Goal: Information Seeking & Learning: Compare options

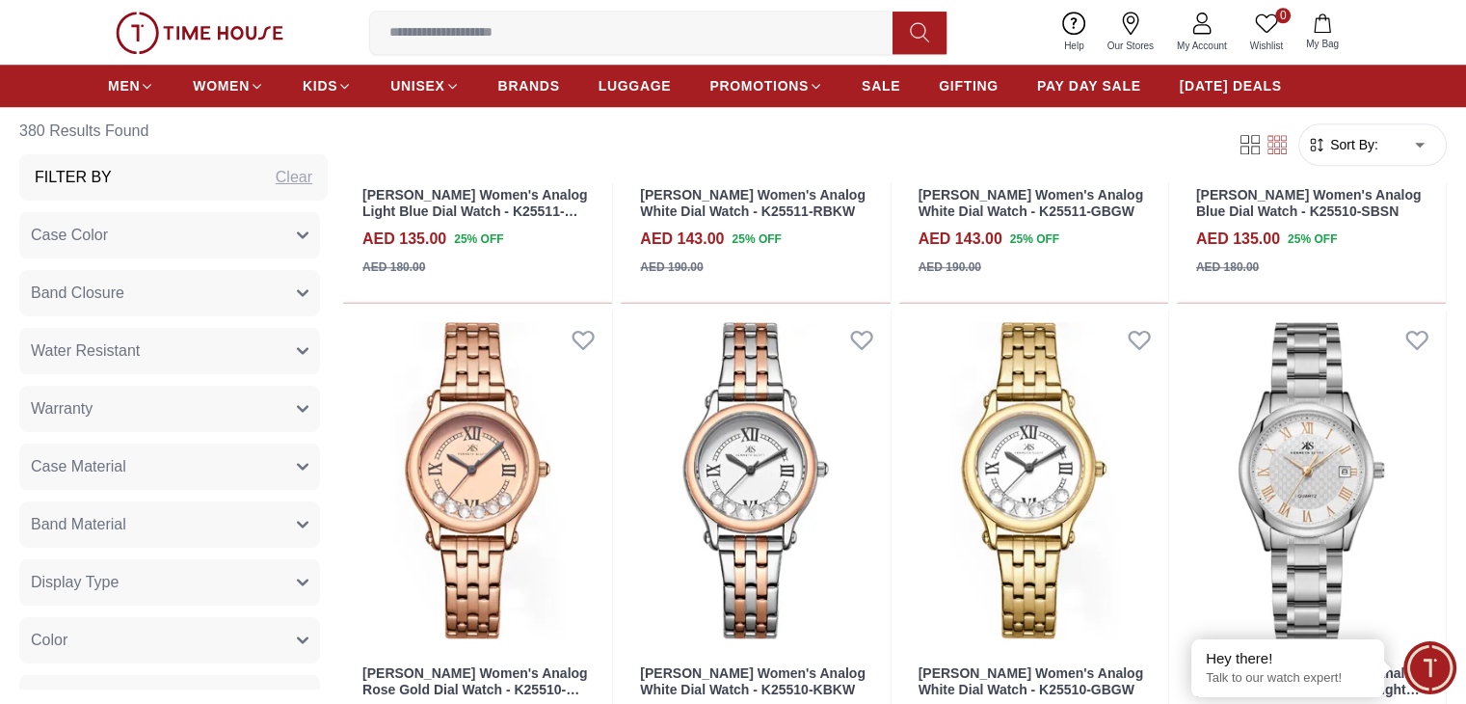
scroll to position [1658, 0]
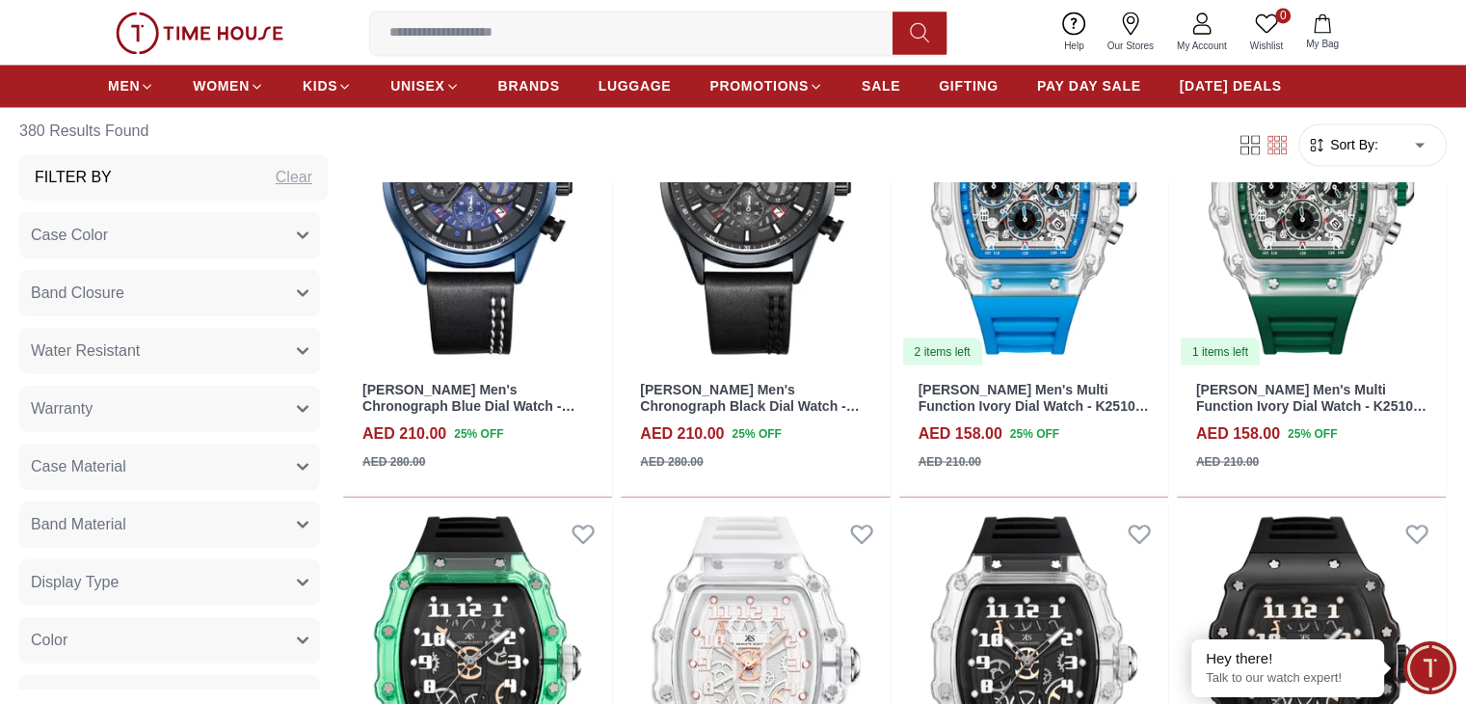
scroll to position [3367, 0]
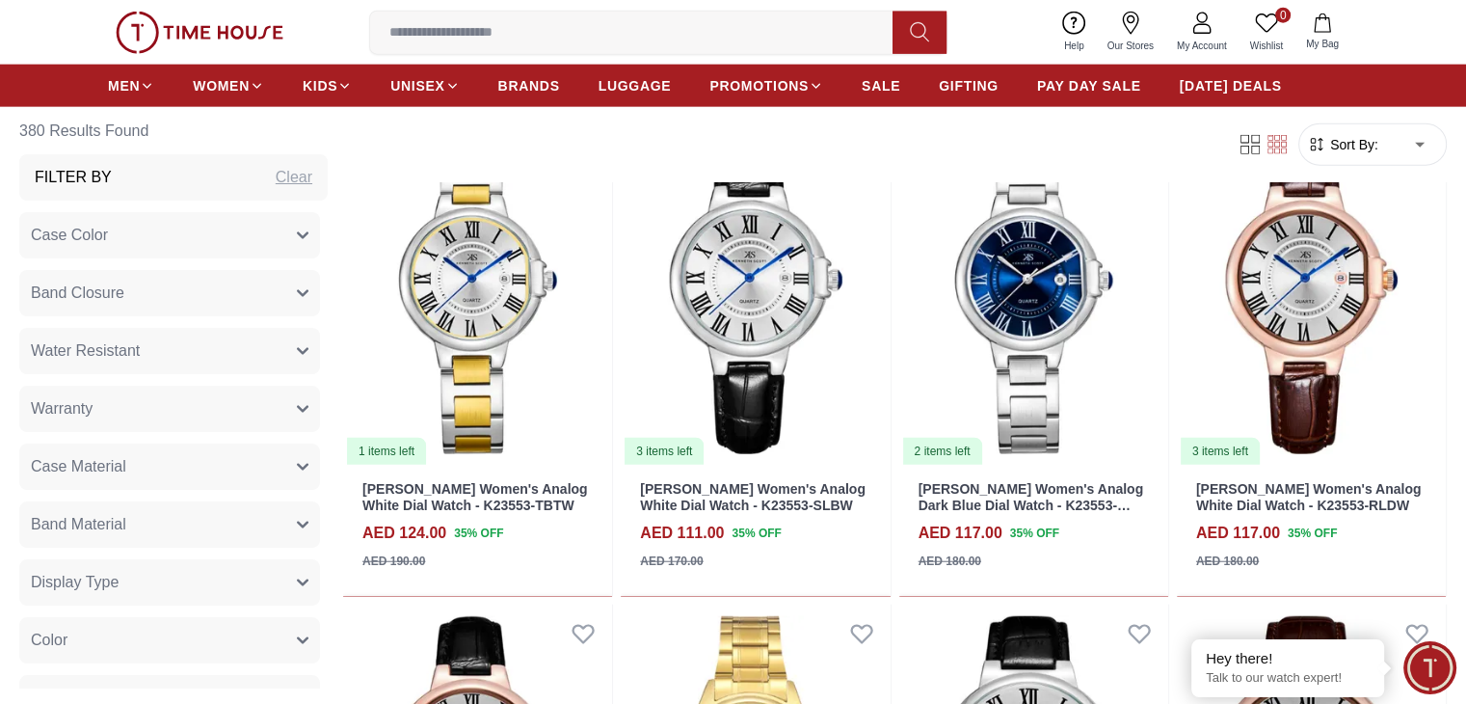
scroll to position [4701, 0]
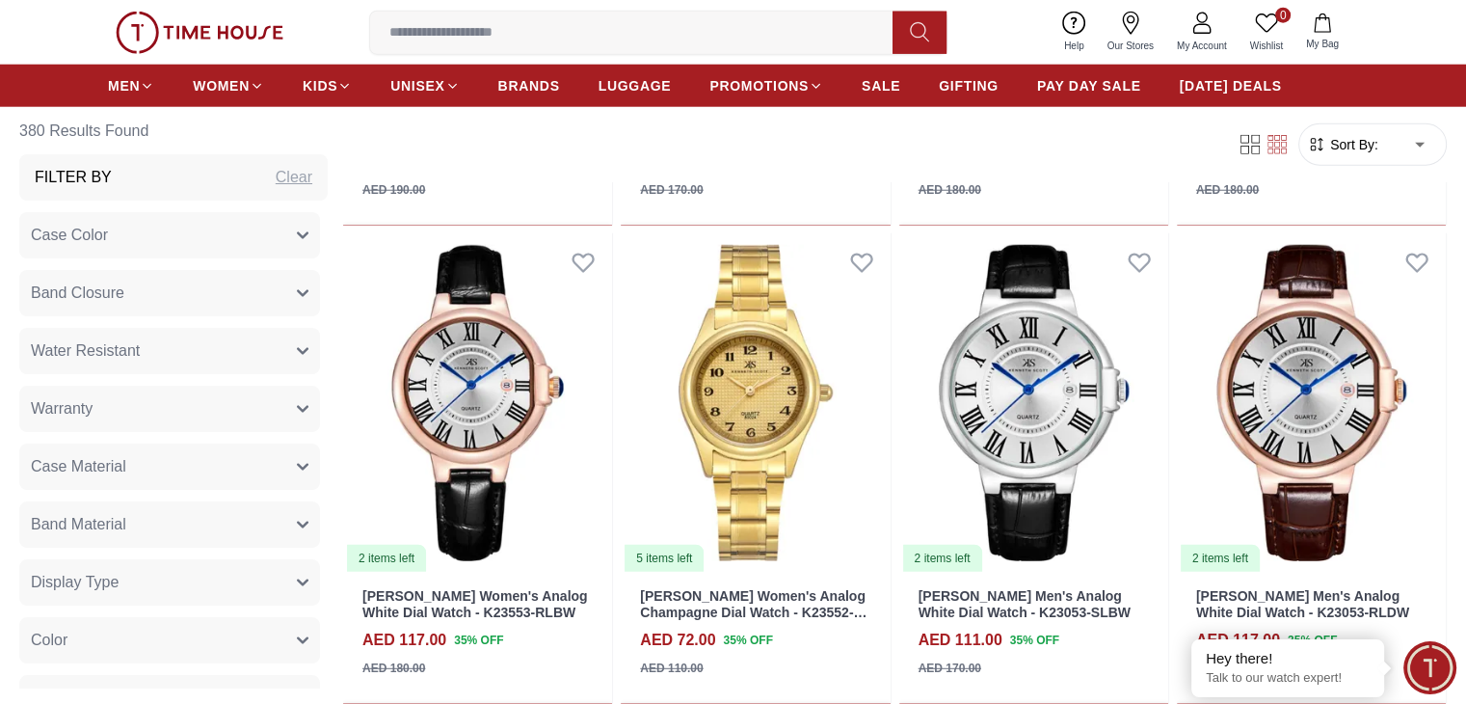
scroll to position [5072, 0]
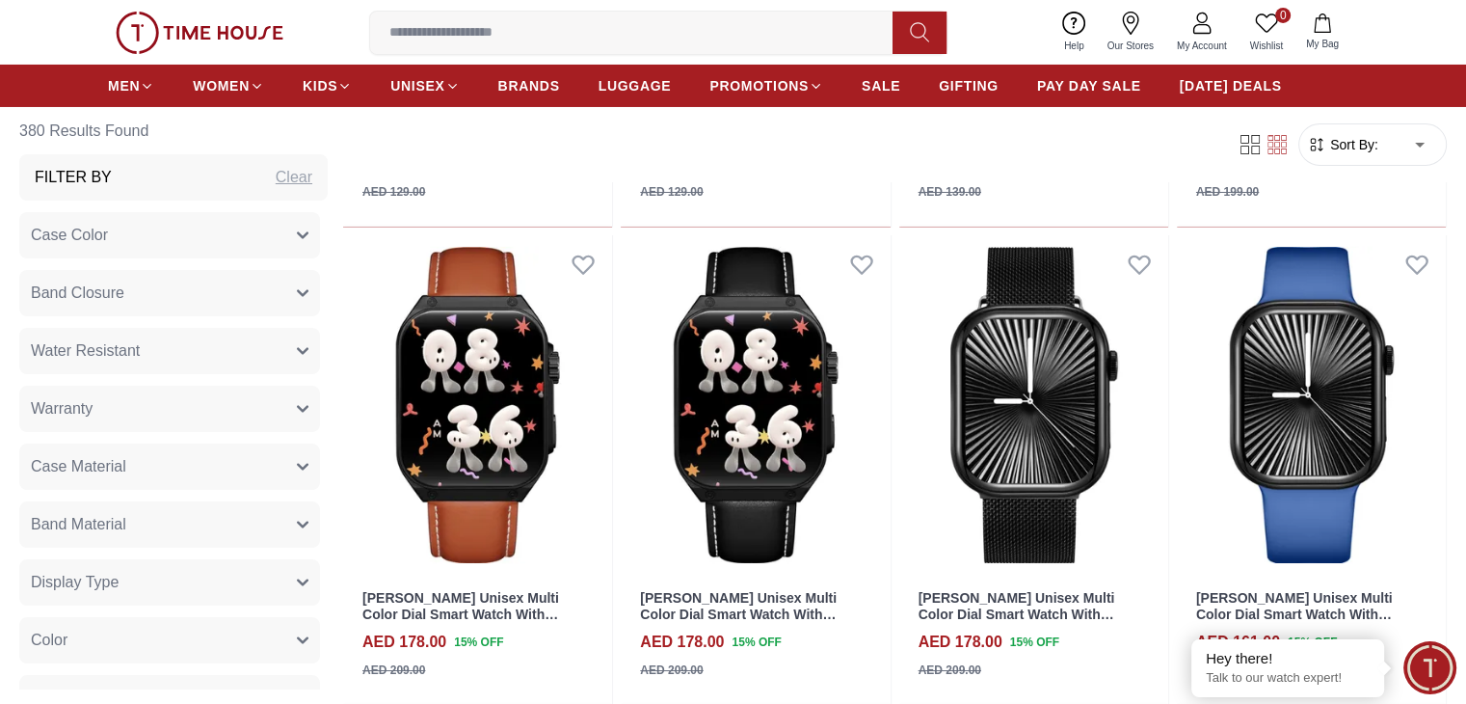
scroll to position [6982, 0]
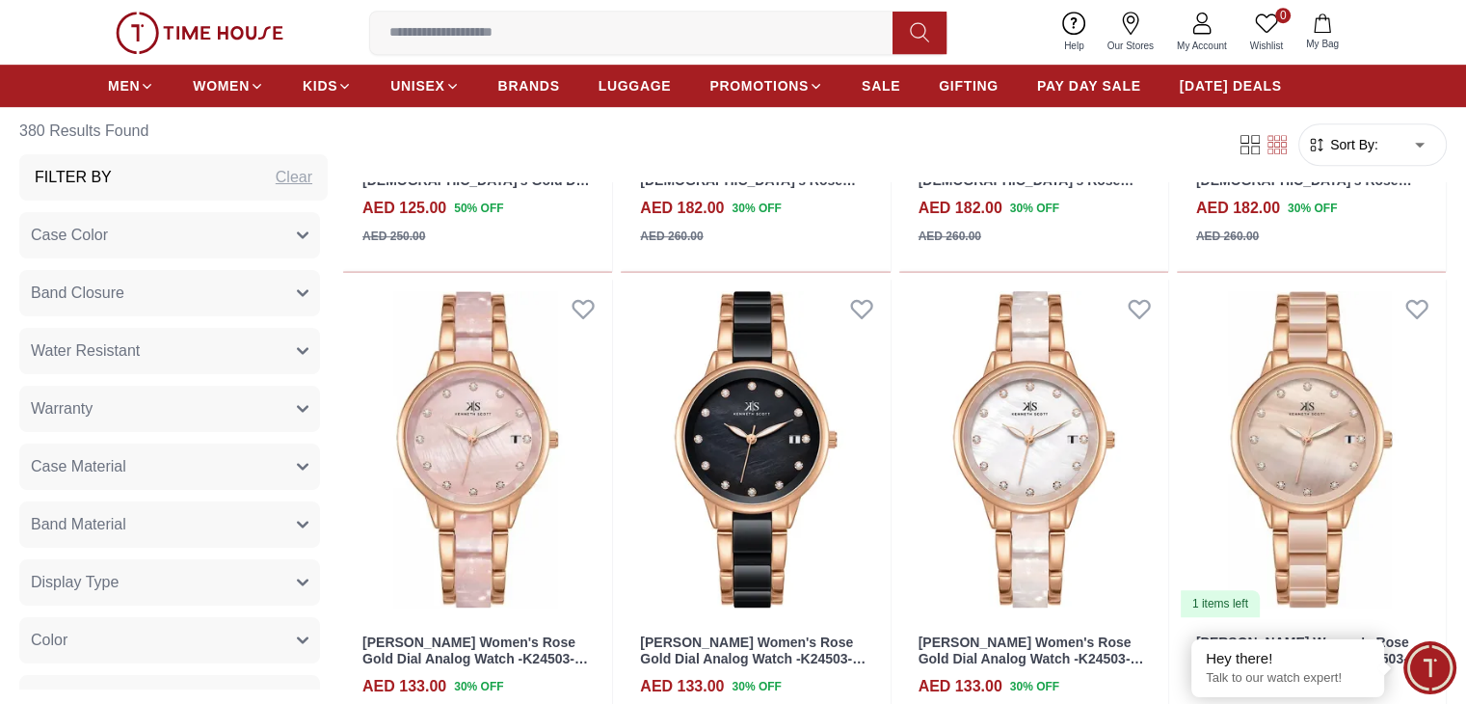
scroll to position [8393, 0]
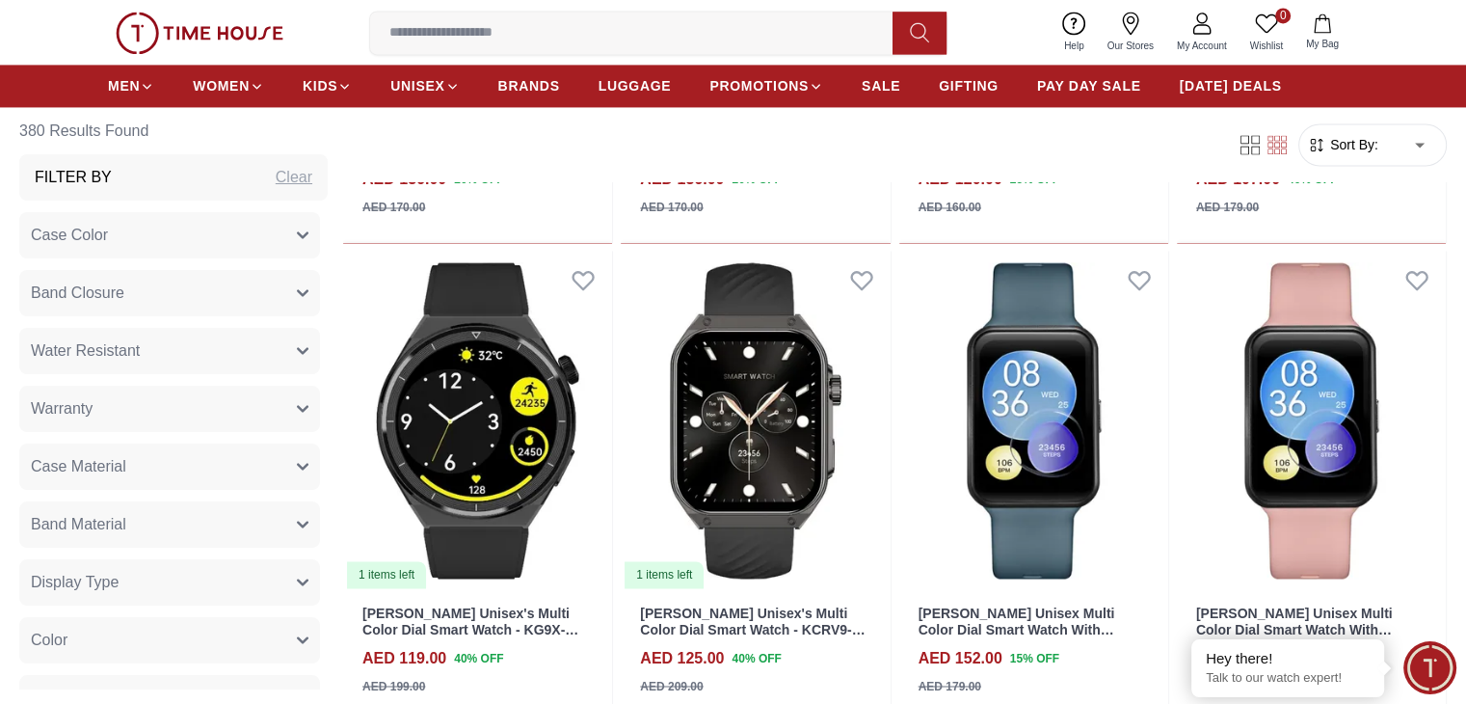
scroll to position [10336, 0]
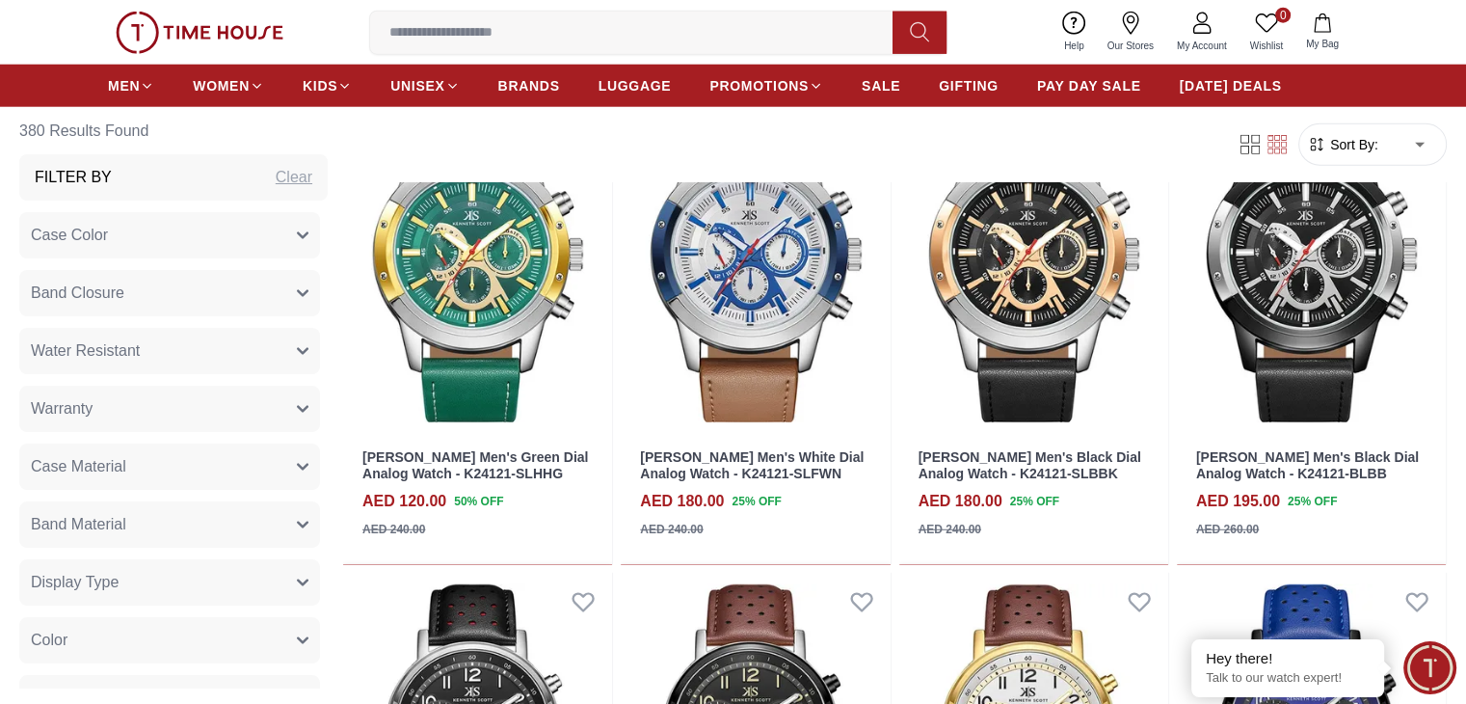
scroll to position [12404, 0]
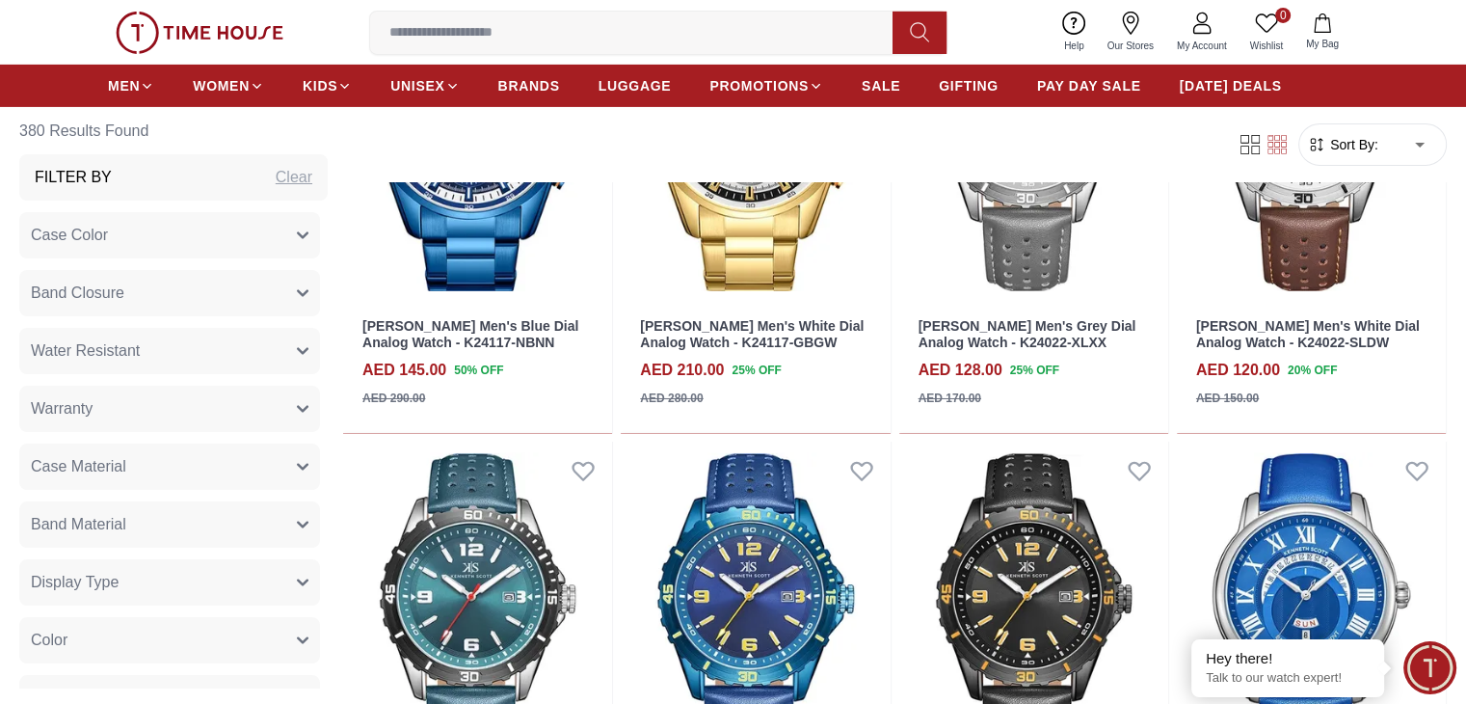
scroll to position [13969, 0]
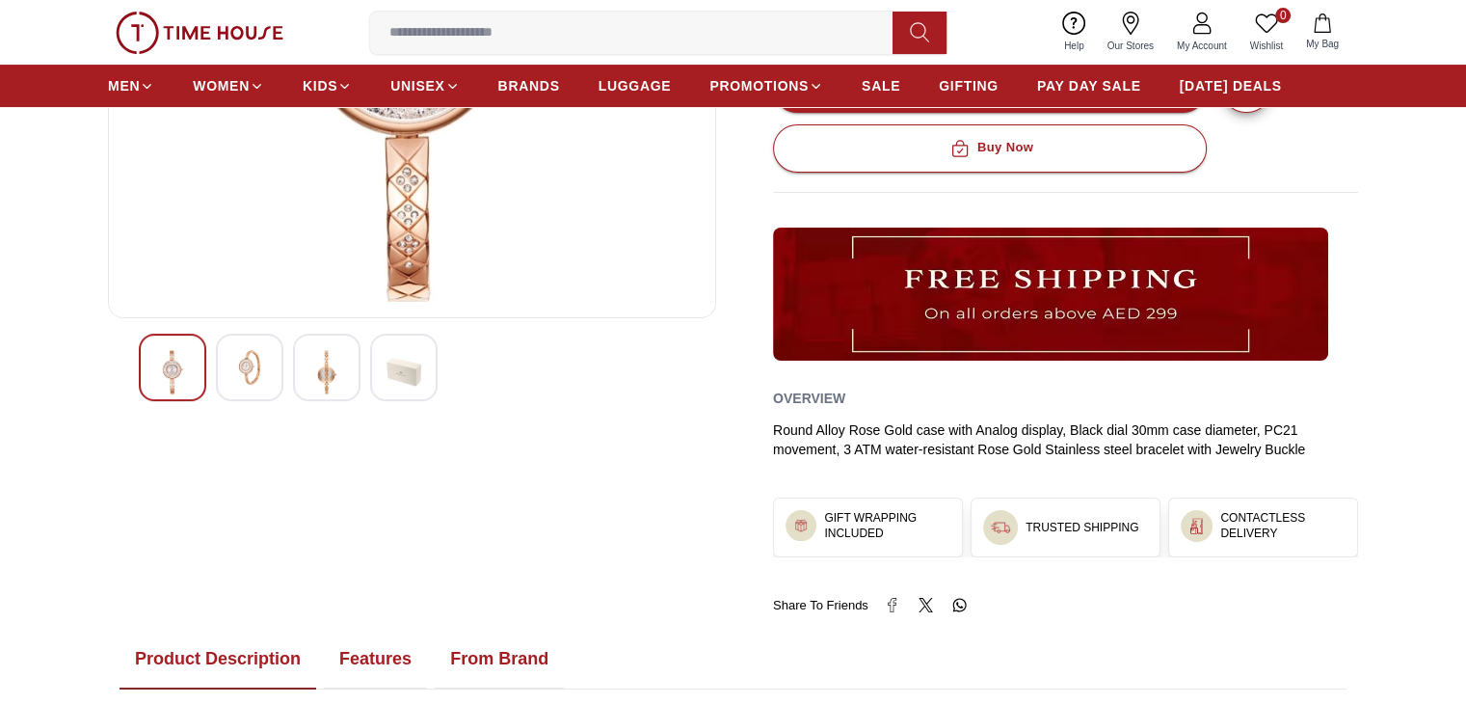
scroll to position [389, 0]
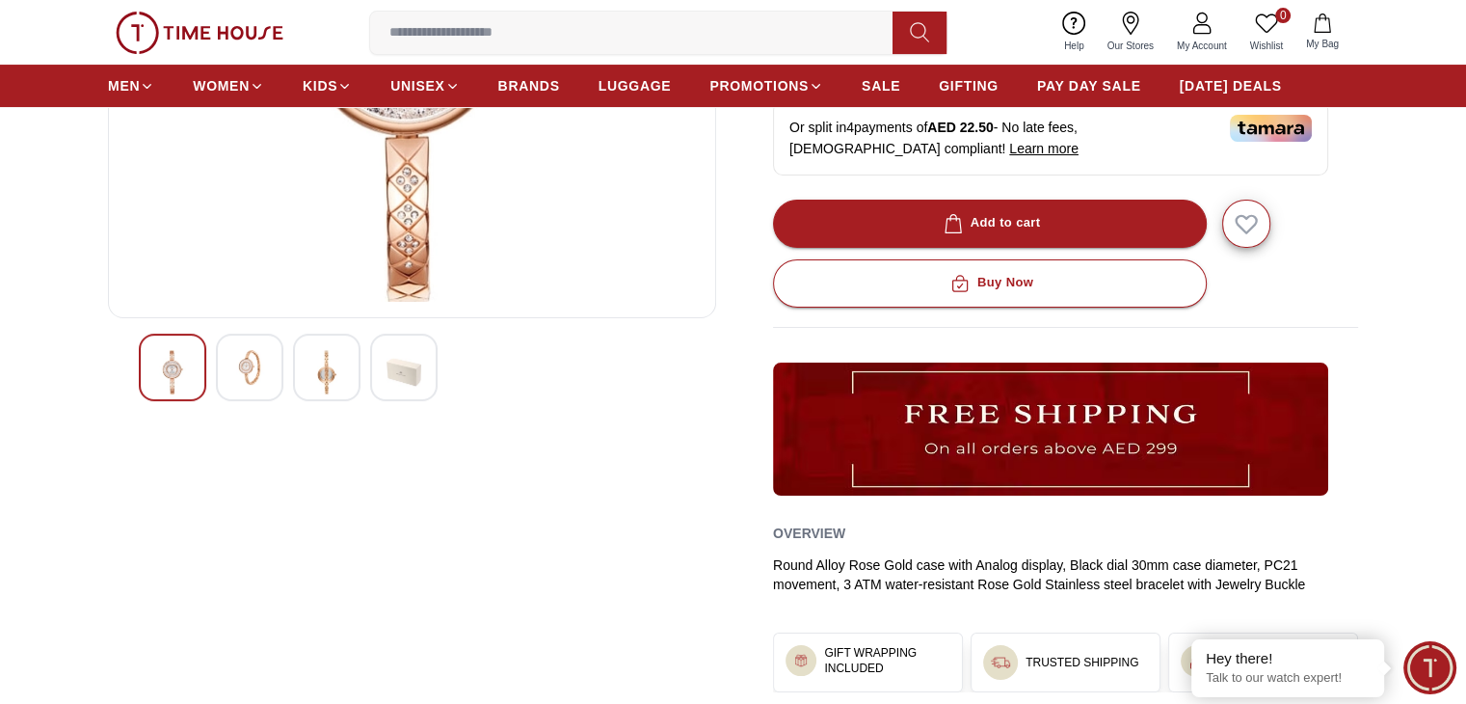
click at [260, 372] on img at bounding box center [249, 367] width 35 height 35
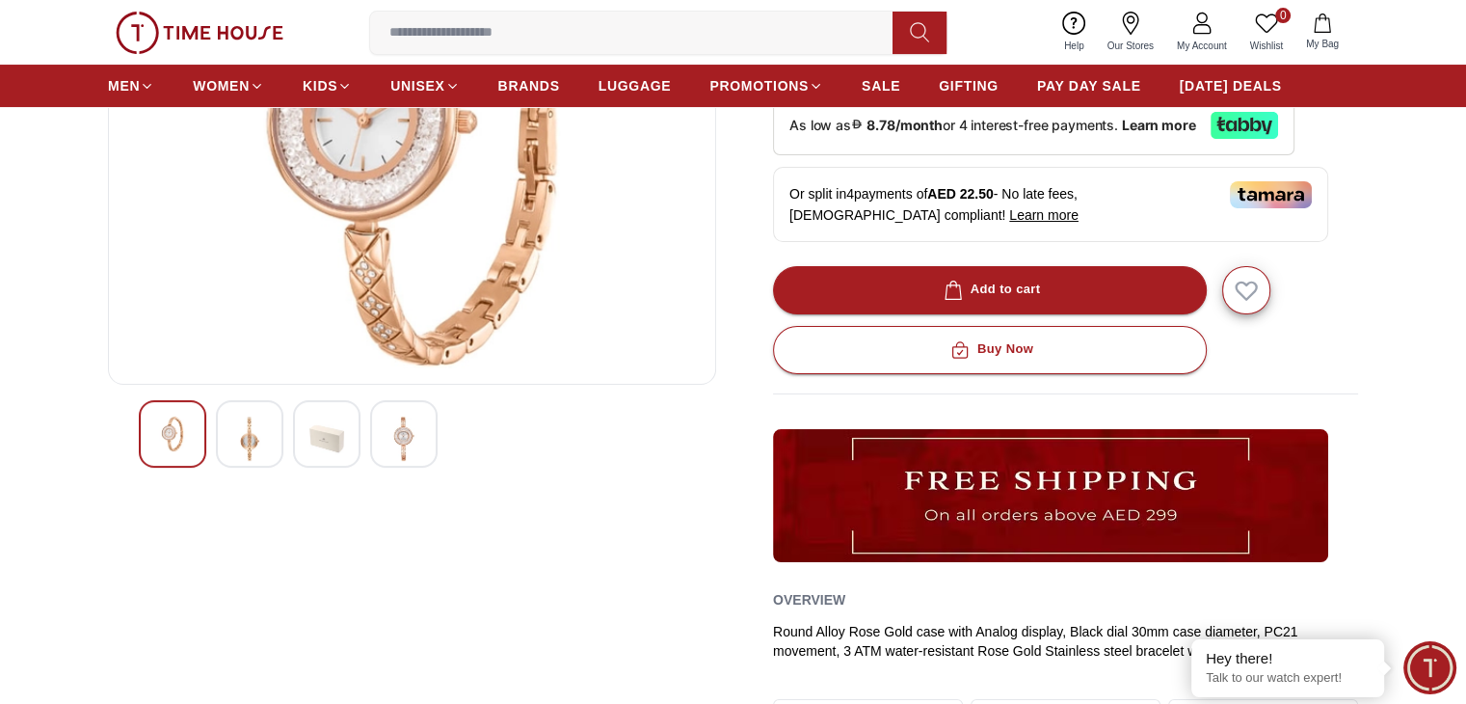
scroll to position [322, 0]
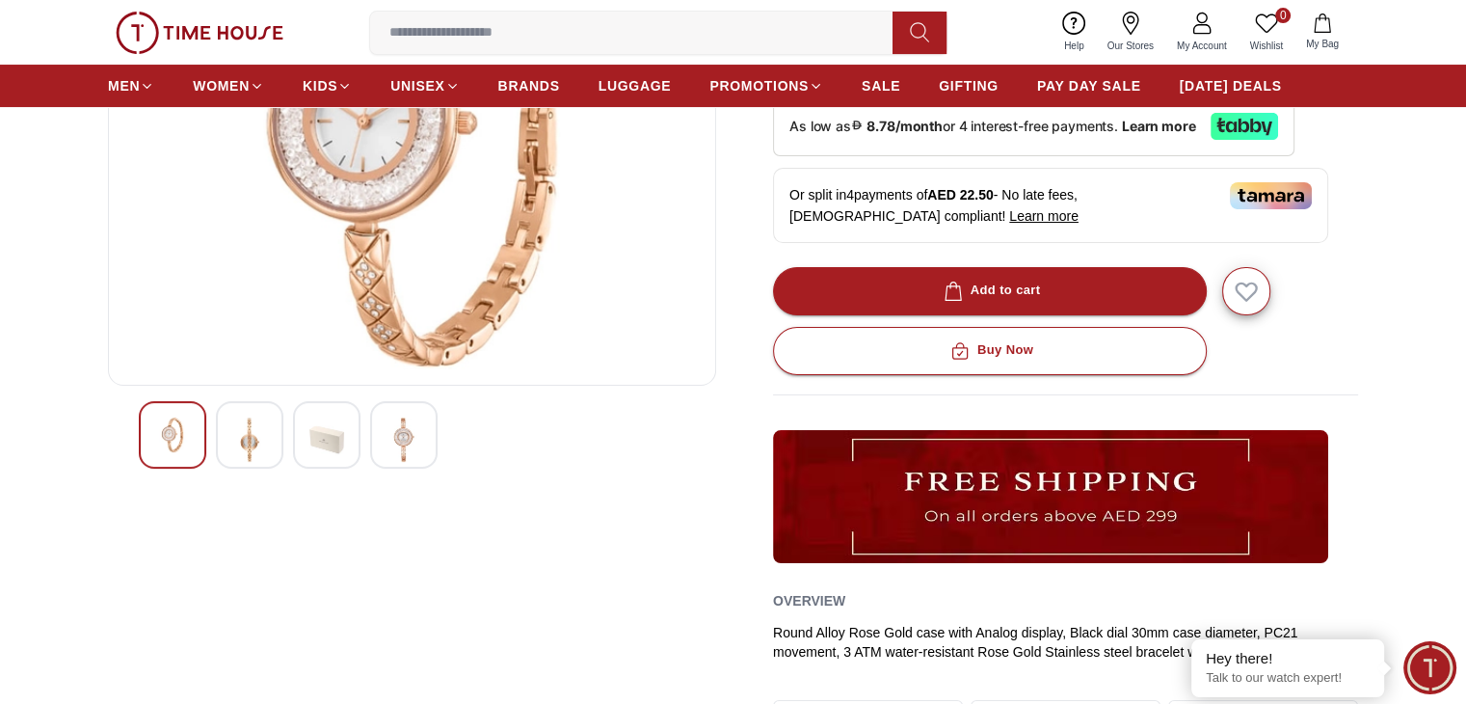
click at [330, 440] on img at bounding box center [326, 439] width 35 height 44
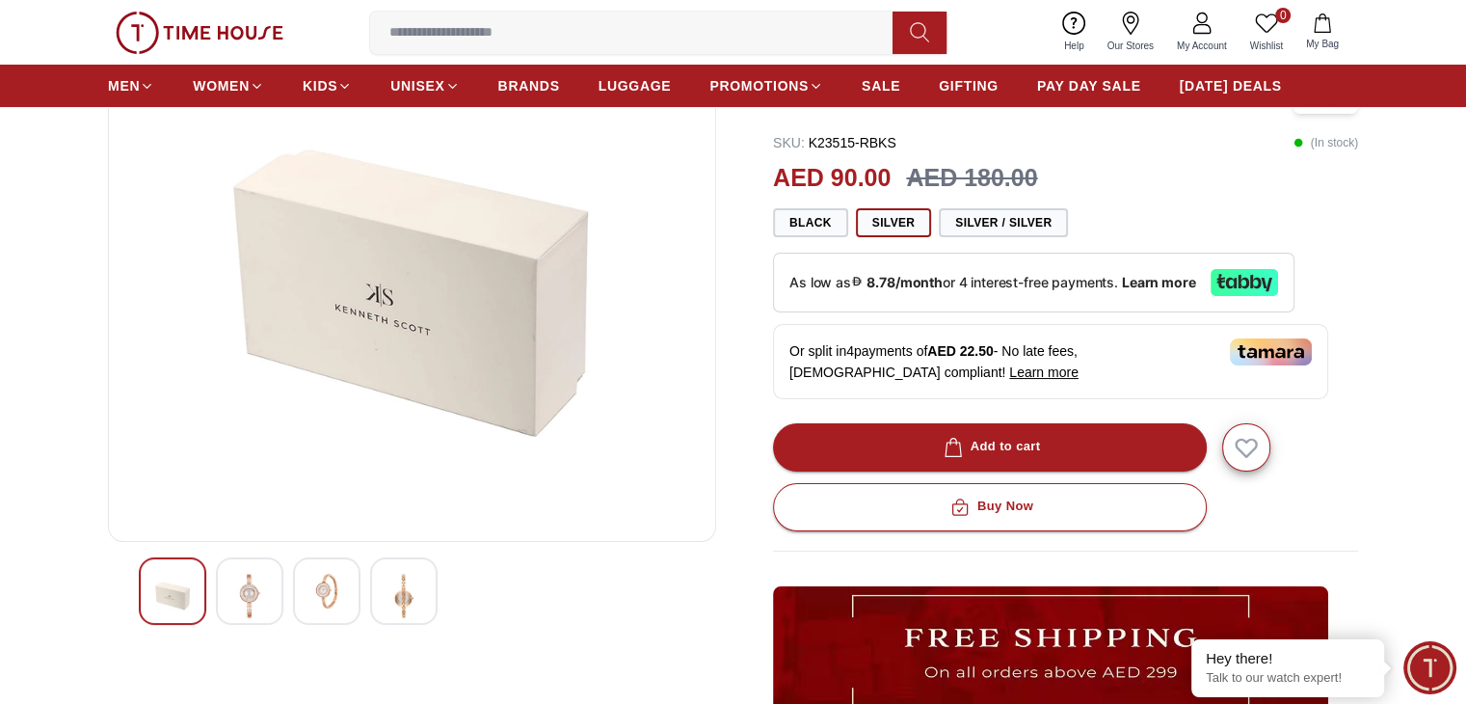
scroll to position [166, 0]
click at [406, 581] on img at bounding box center [403, 595] width 35 height 44
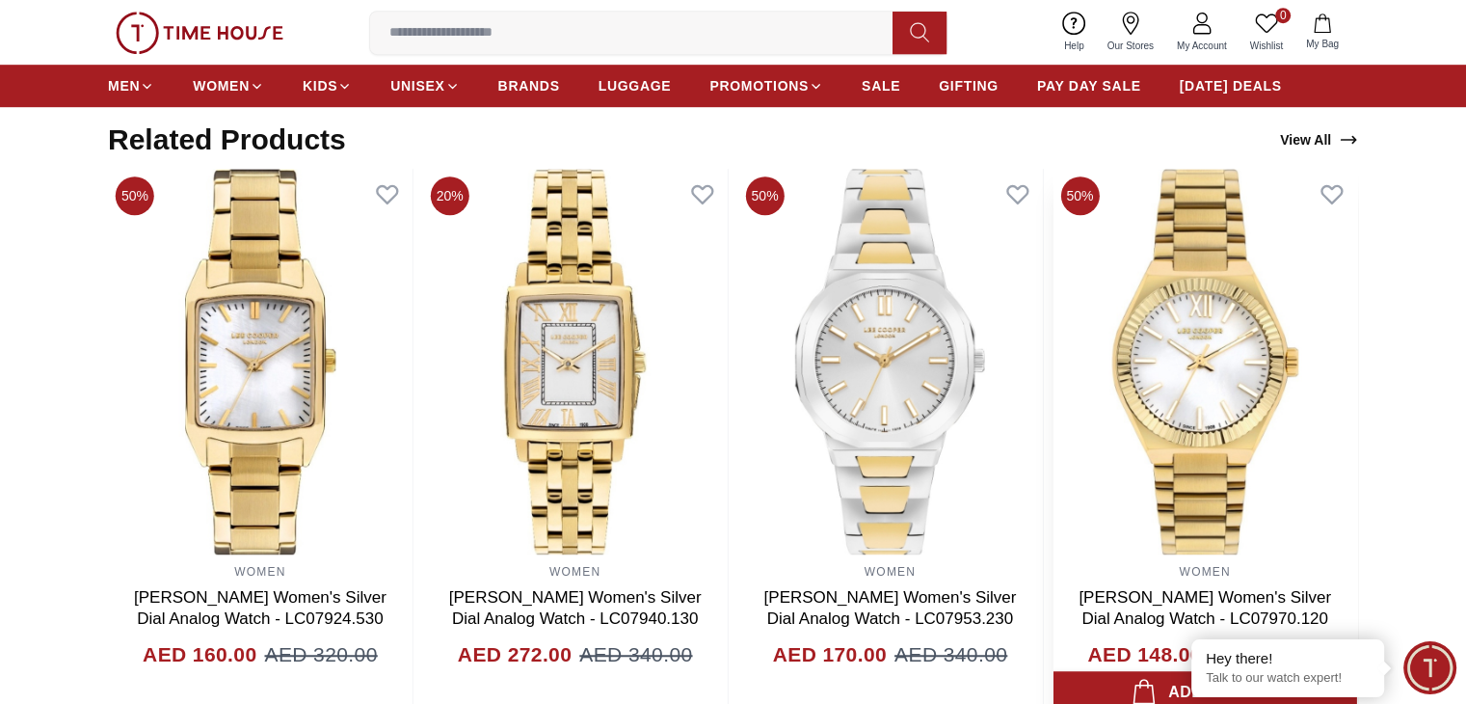
scroll to position [1195, 0]
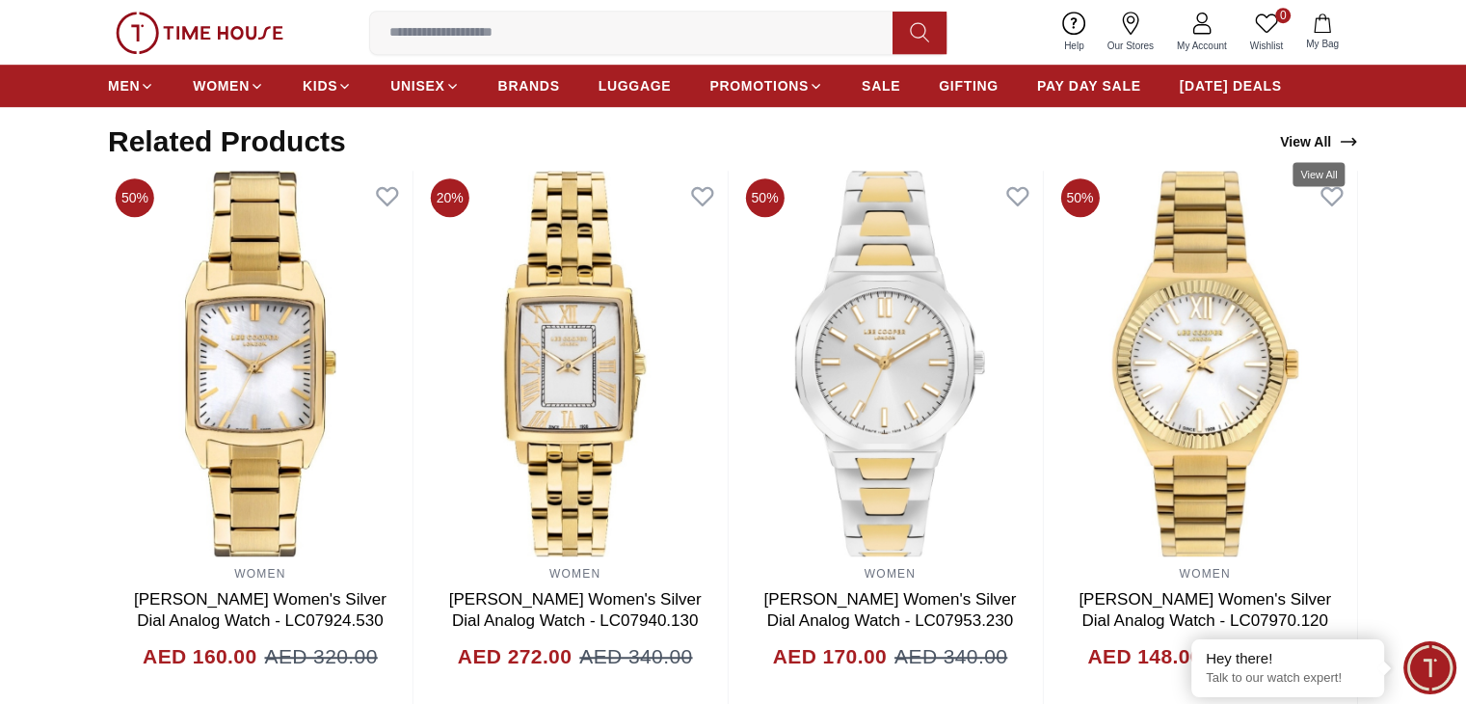
click at [1320, 140] on link "View All" at bounding box center [1319, 141] width 86 height 27
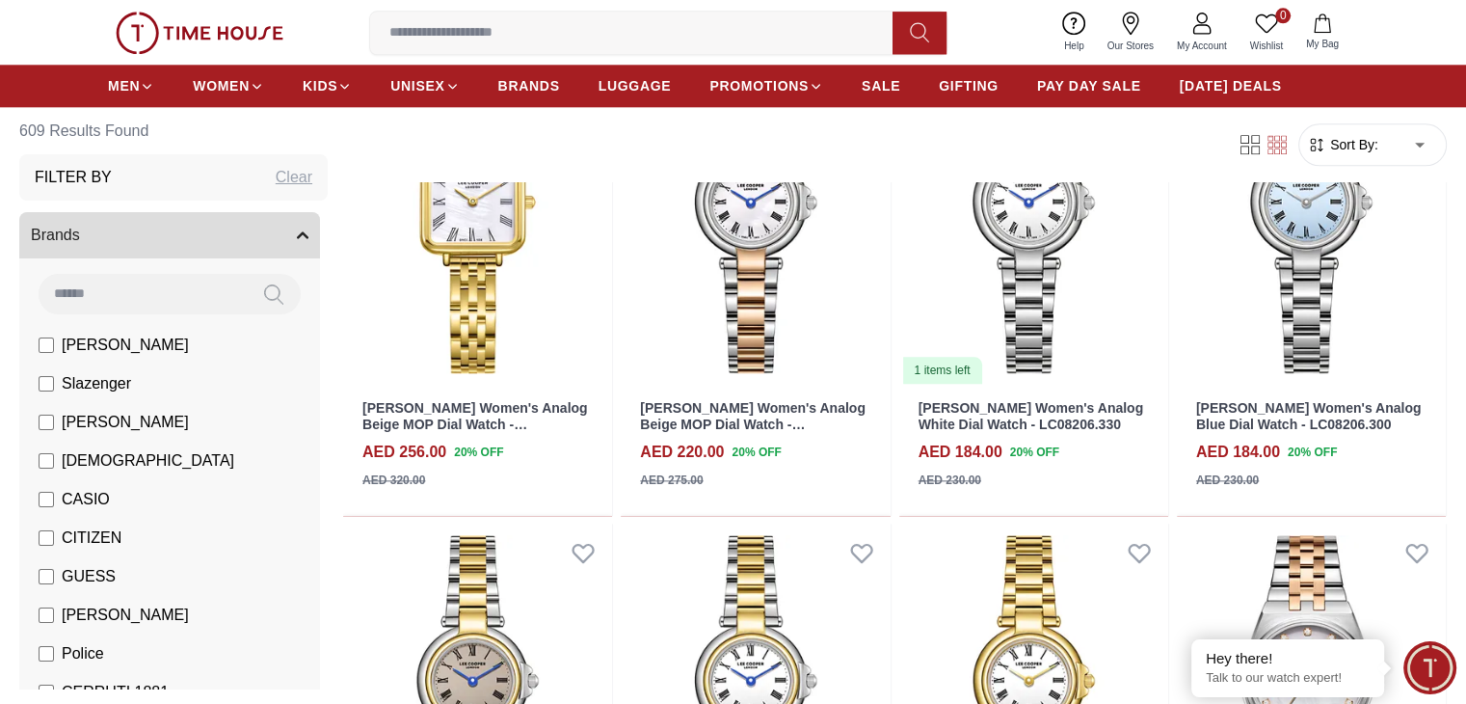
scroll to position [1516, 0]
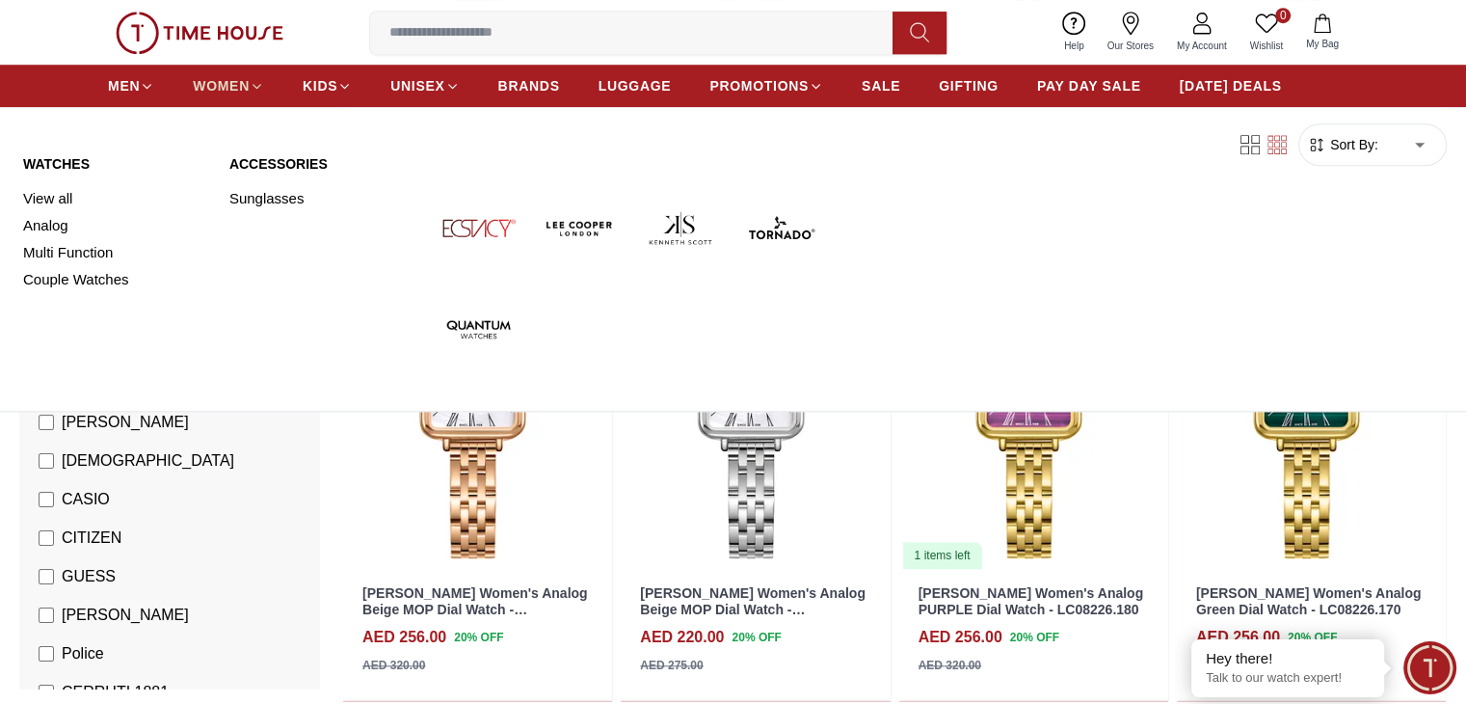
click at [214, 86] on span "WOMEN" at bounding box center [221, 85] width 57 height 19
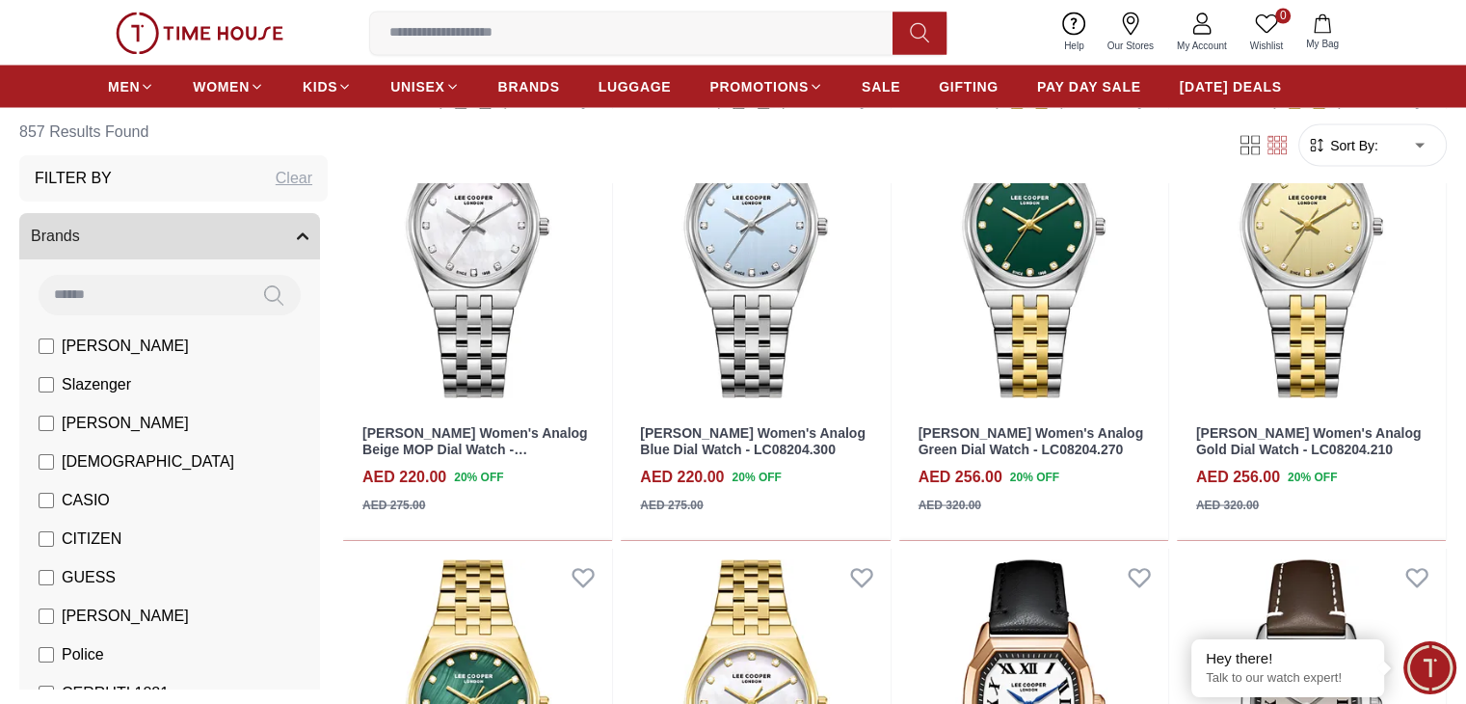
scroll to position [3593, 0]
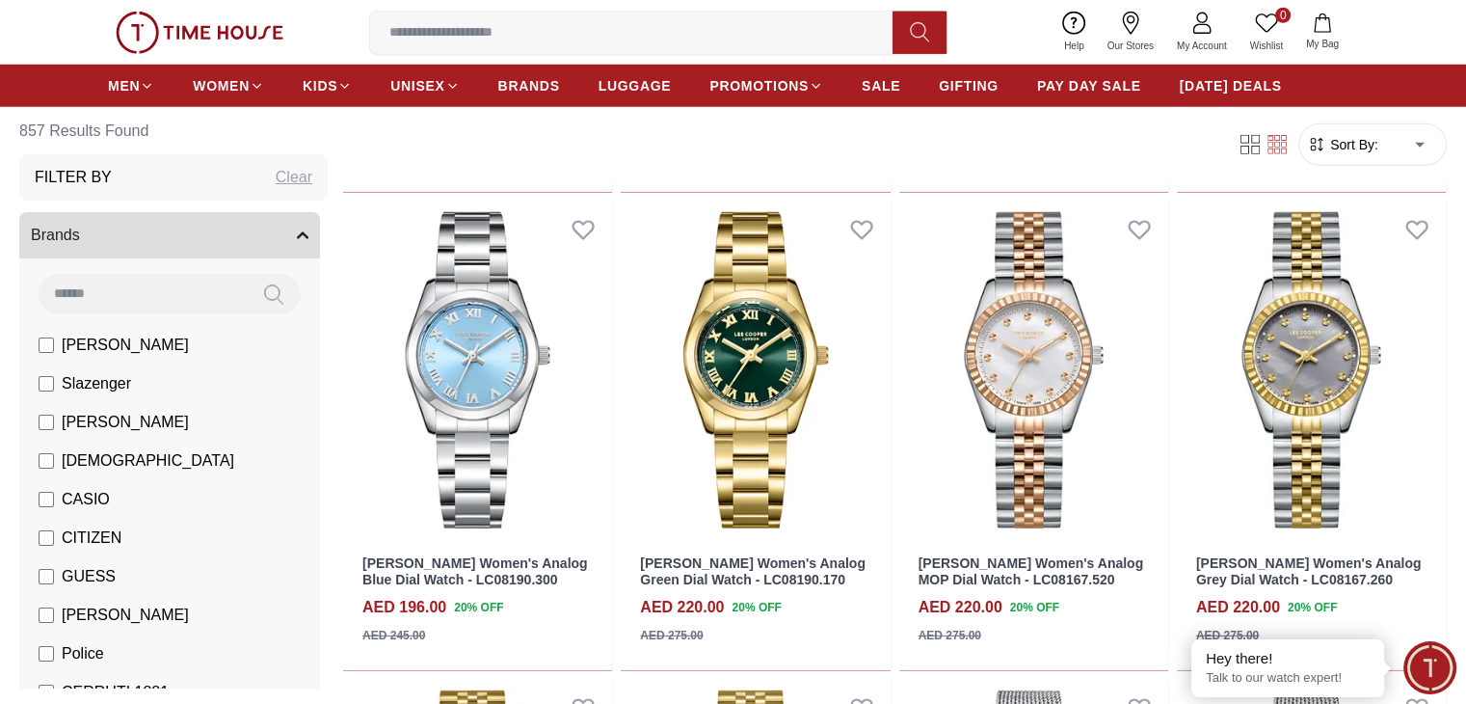
scroll to position [5426, 0]
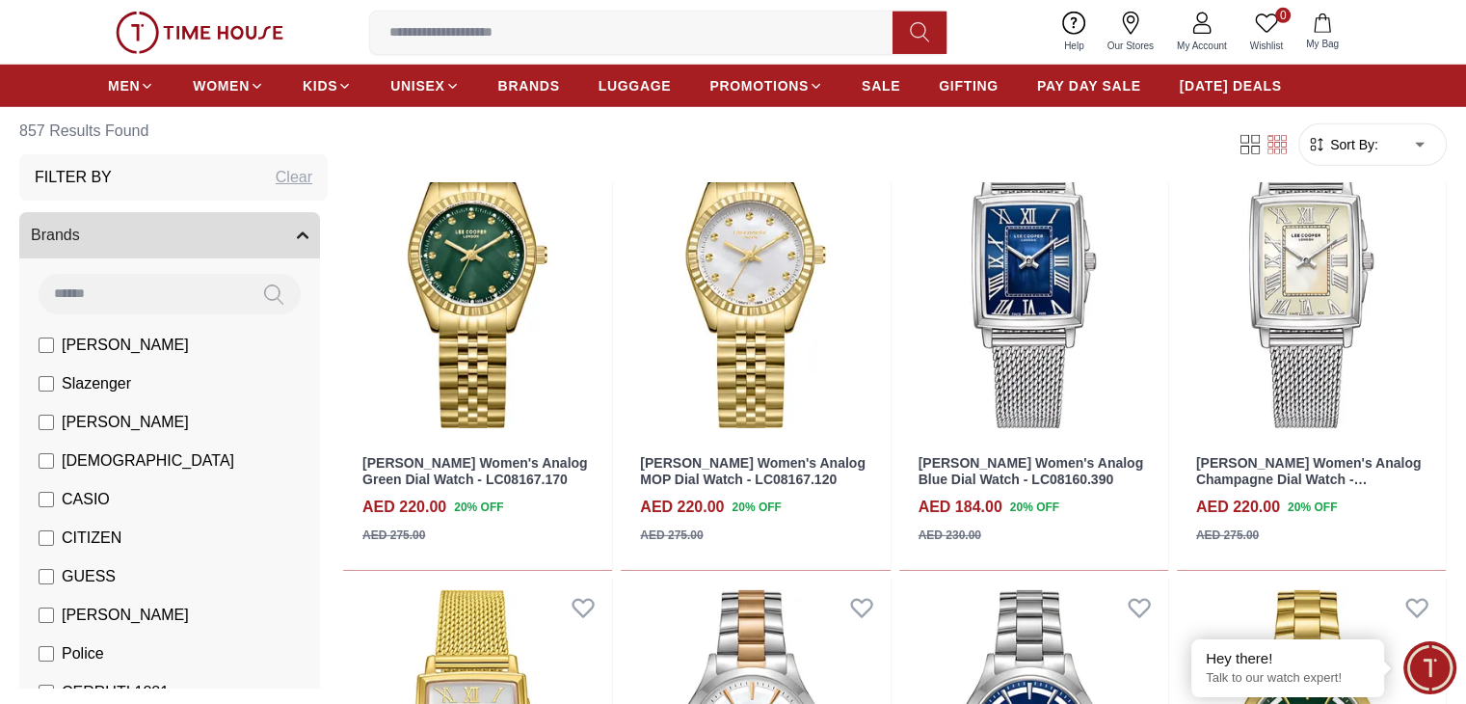
scroll to position [5950, 0]
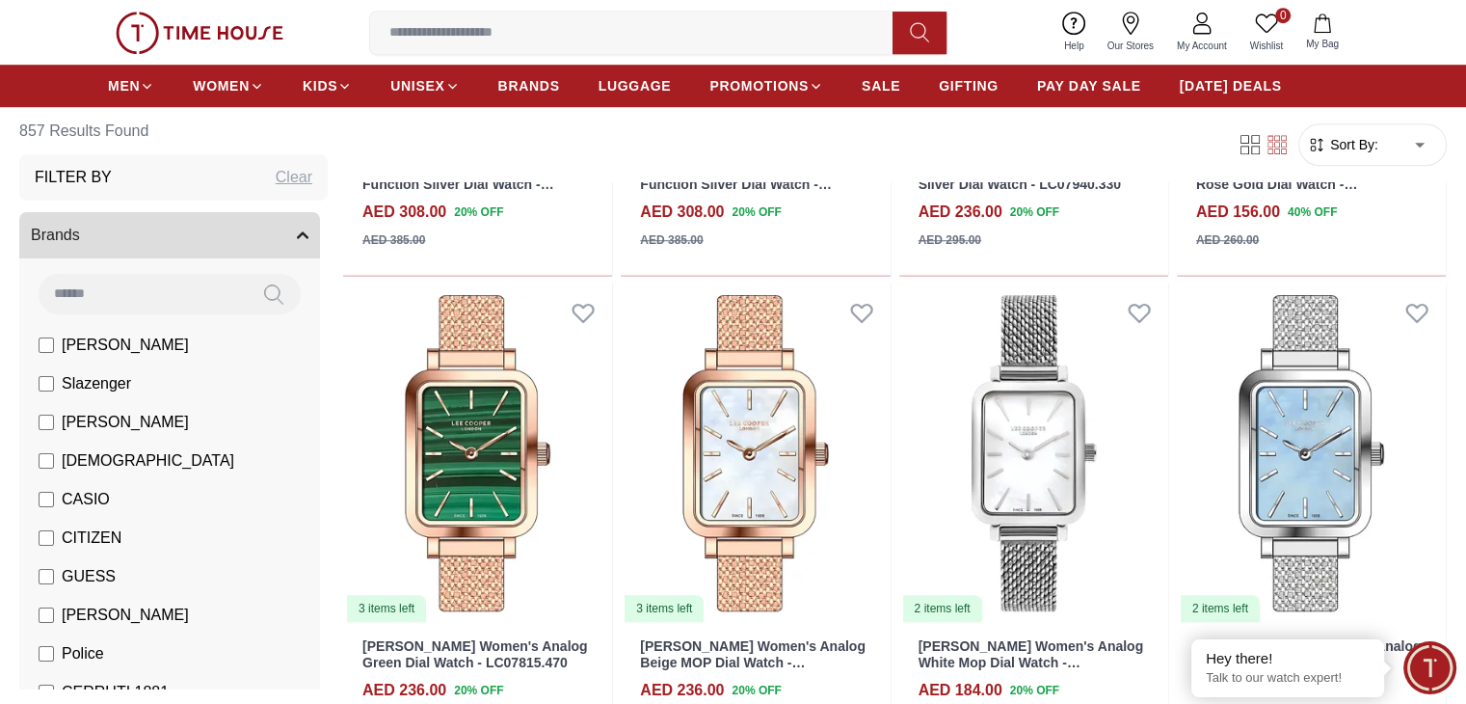
scroll to position [8635, 0]
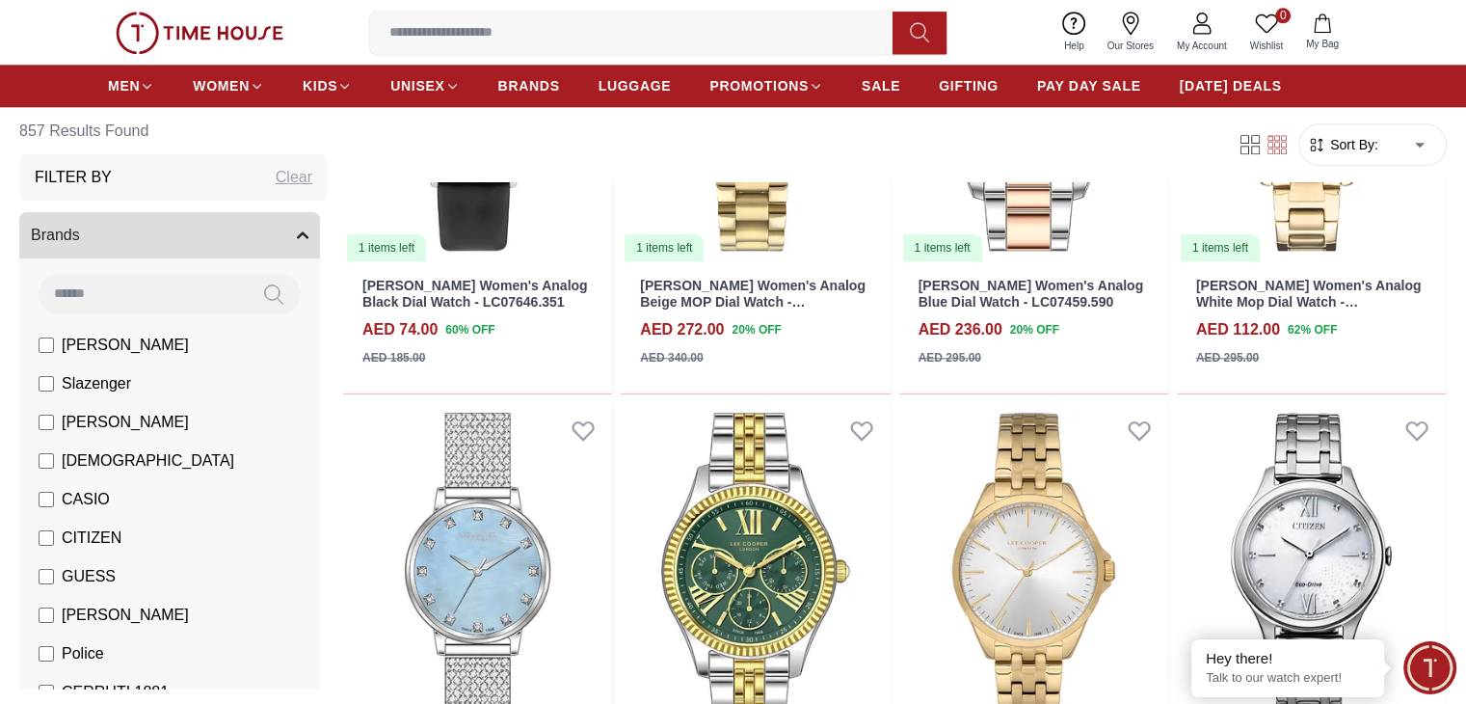
scroll to position [9474, 0]
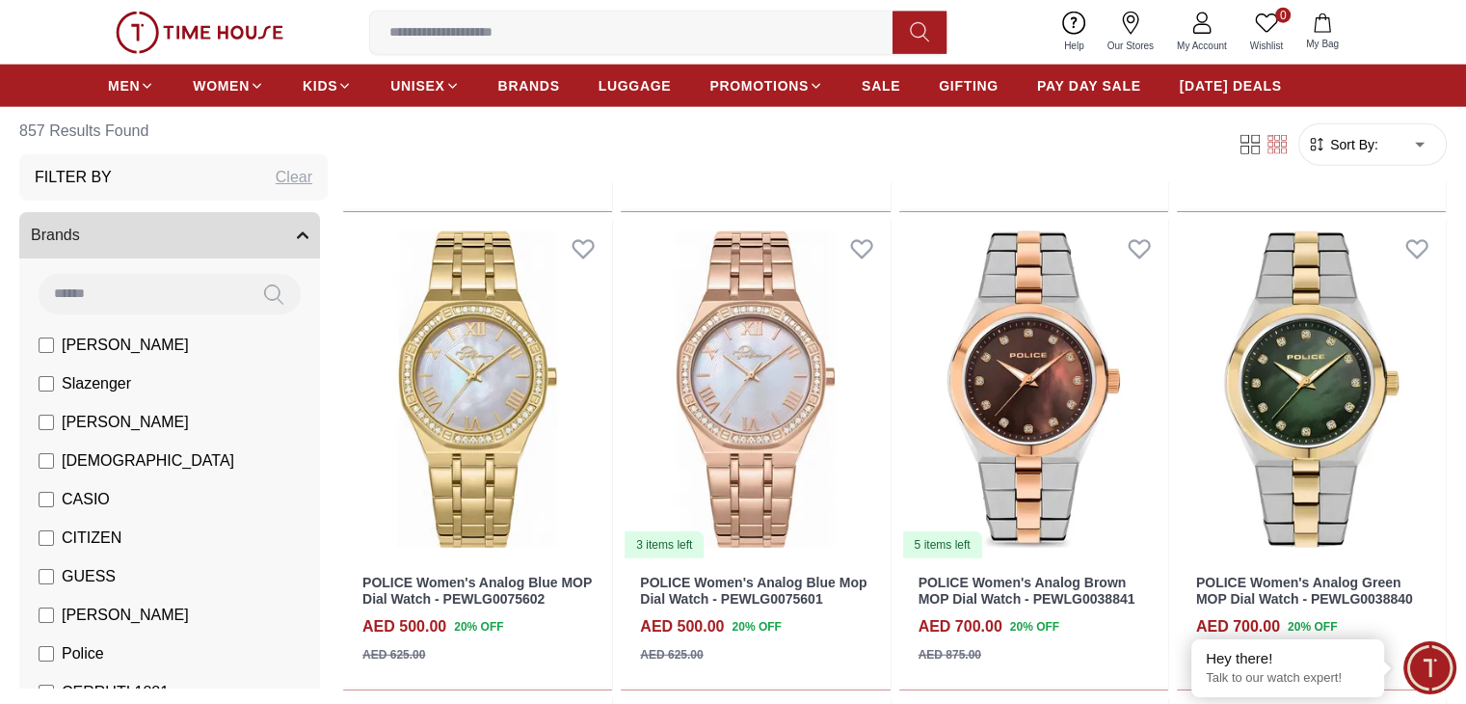
scroll to position [12045, 0]
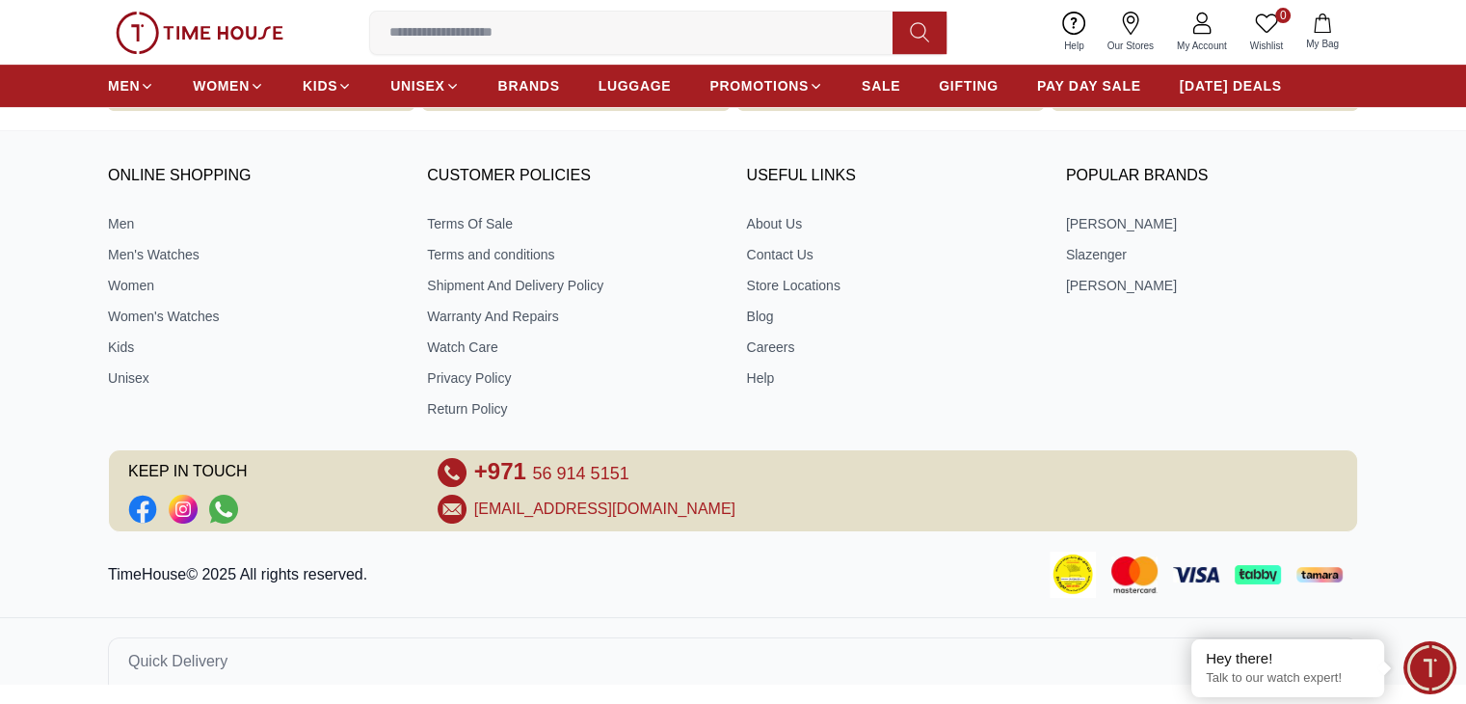
scroll to position [829, 0]
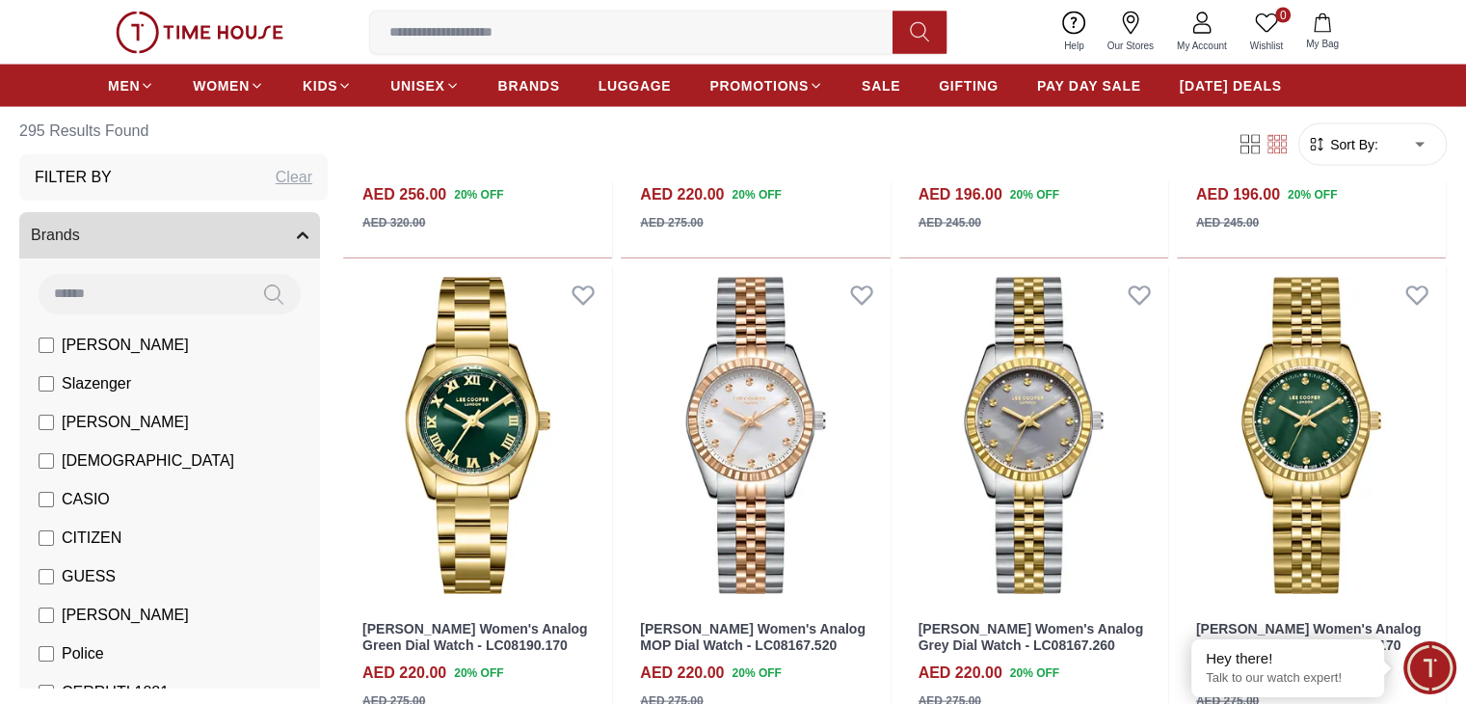
scroll to position [3872, 0]
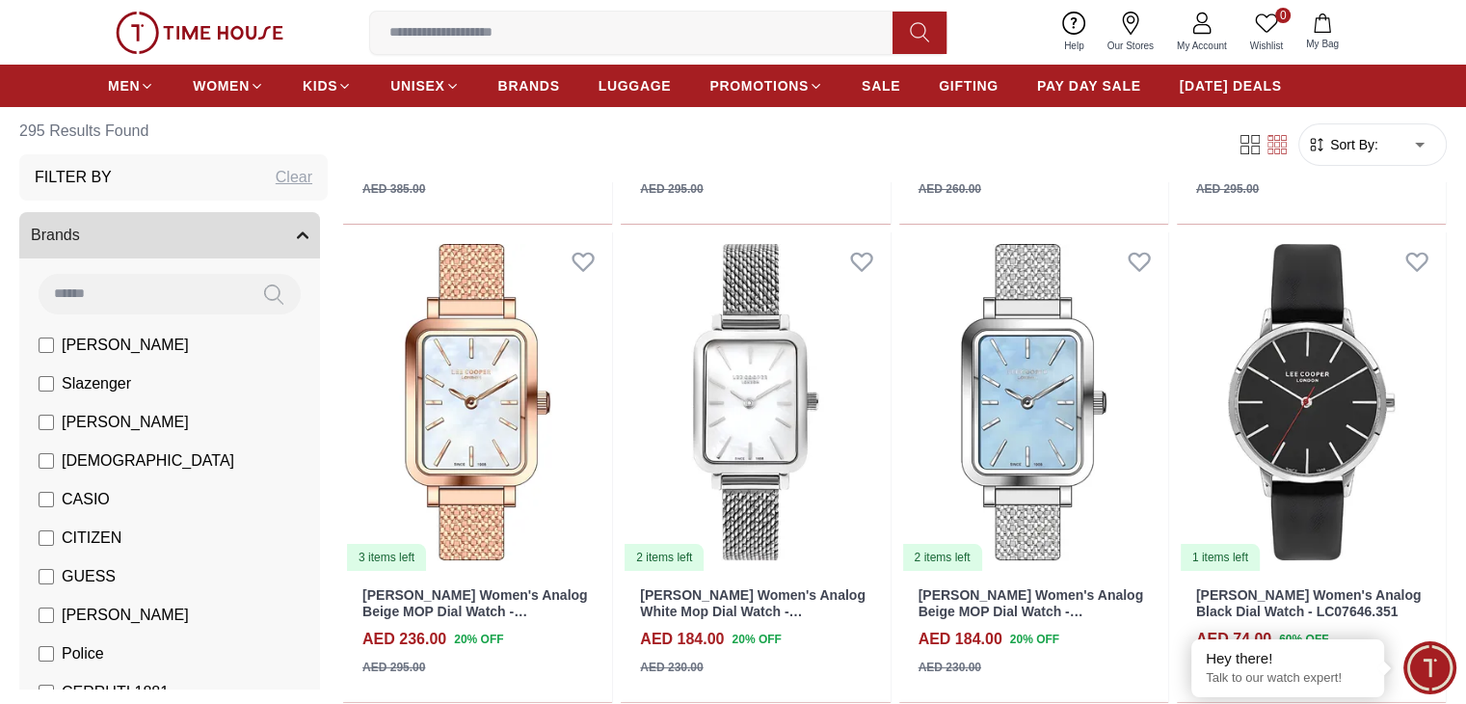
scroll to position [7251, 0]
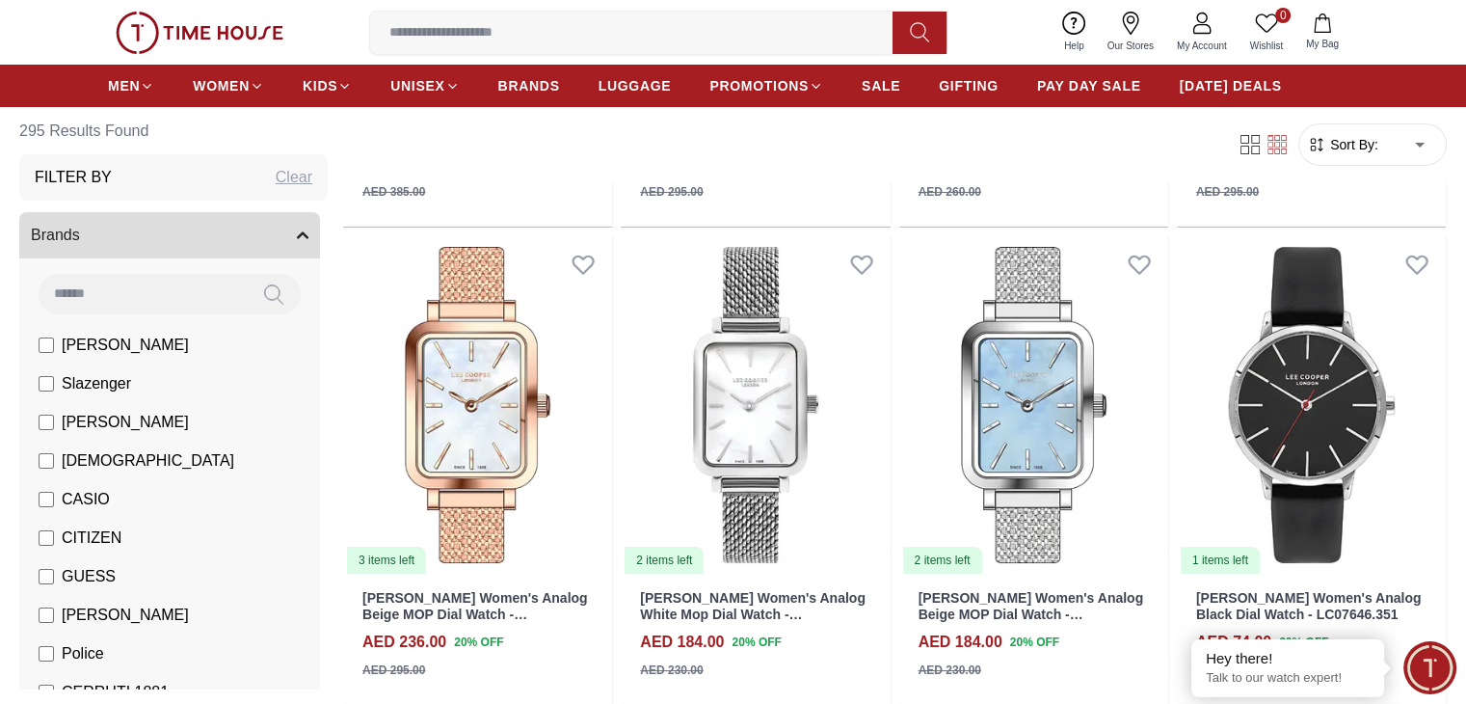
scroll to position [7830, 0]
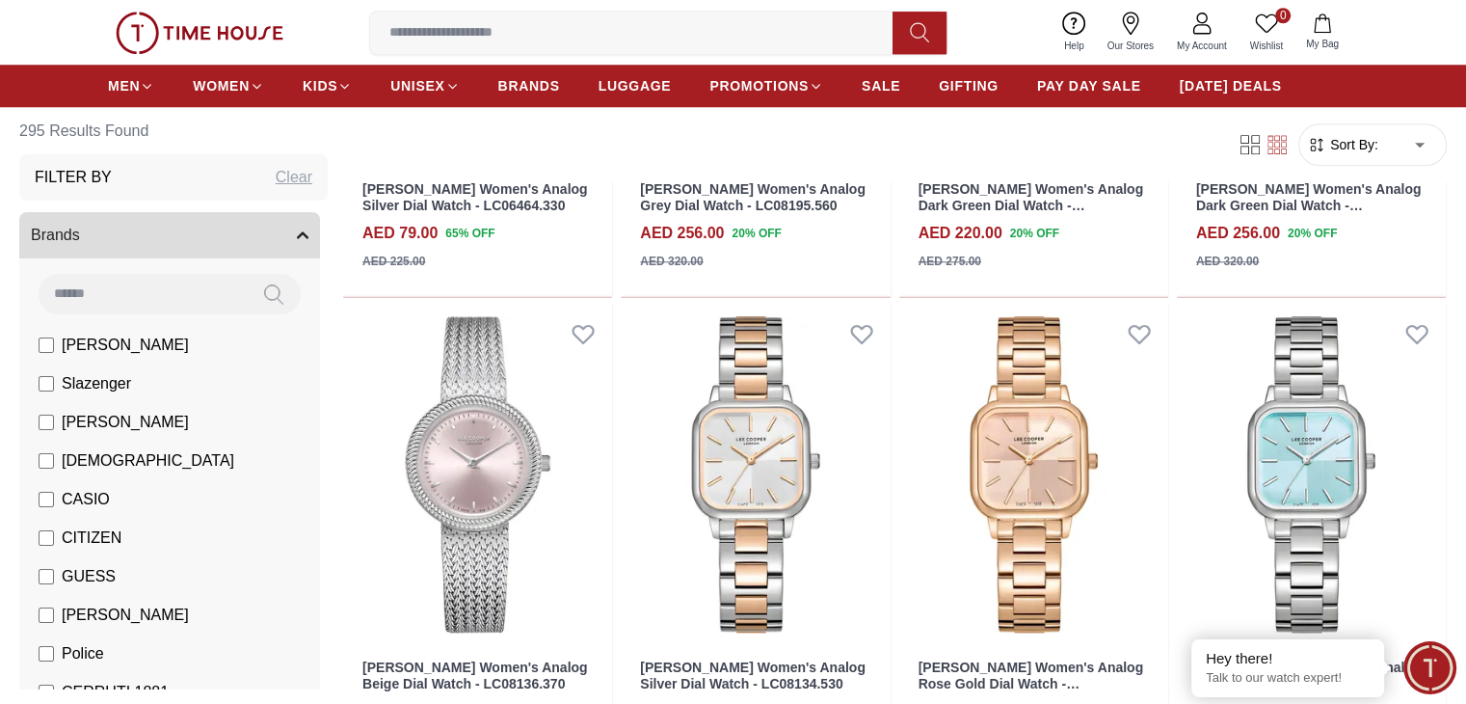
scroll to position [9518, 0]
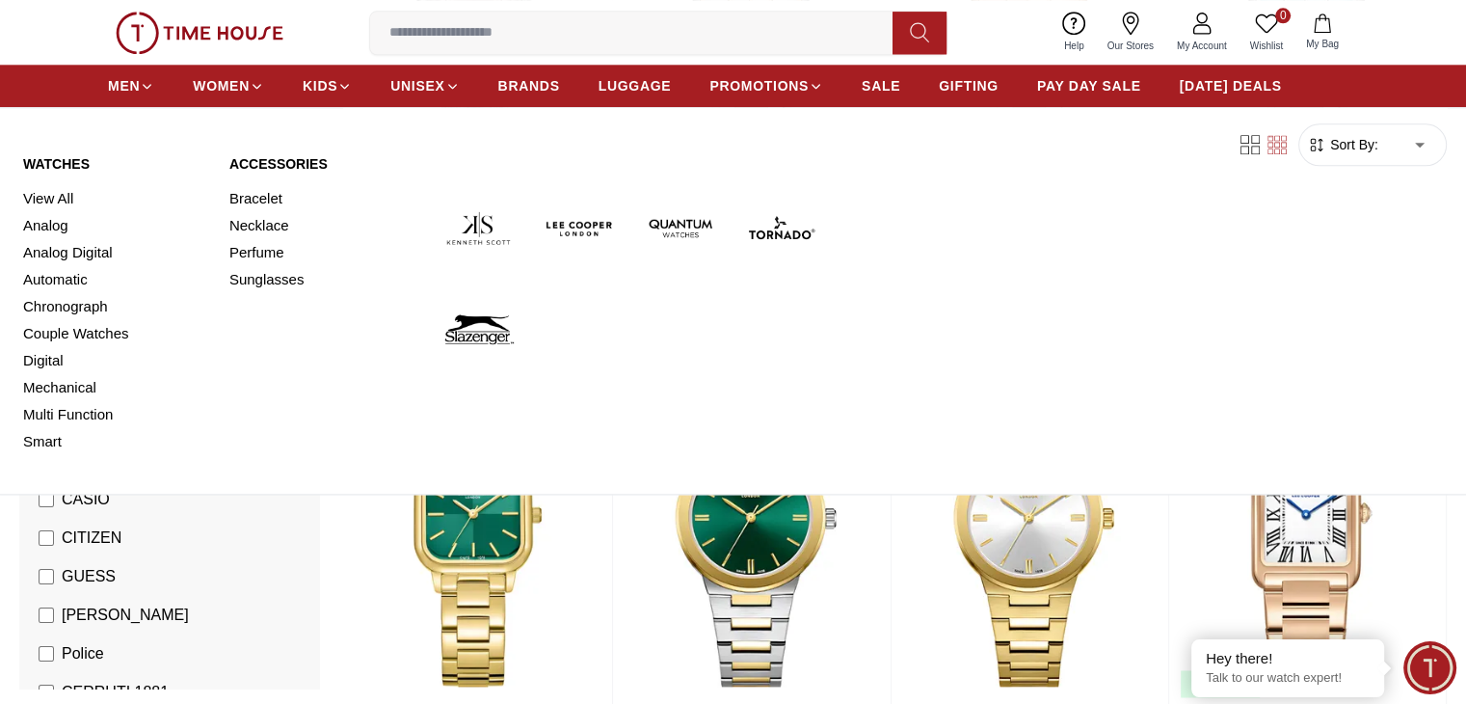
click at [478, 334] on img at bounding box center [479, 329] width 86 height 86
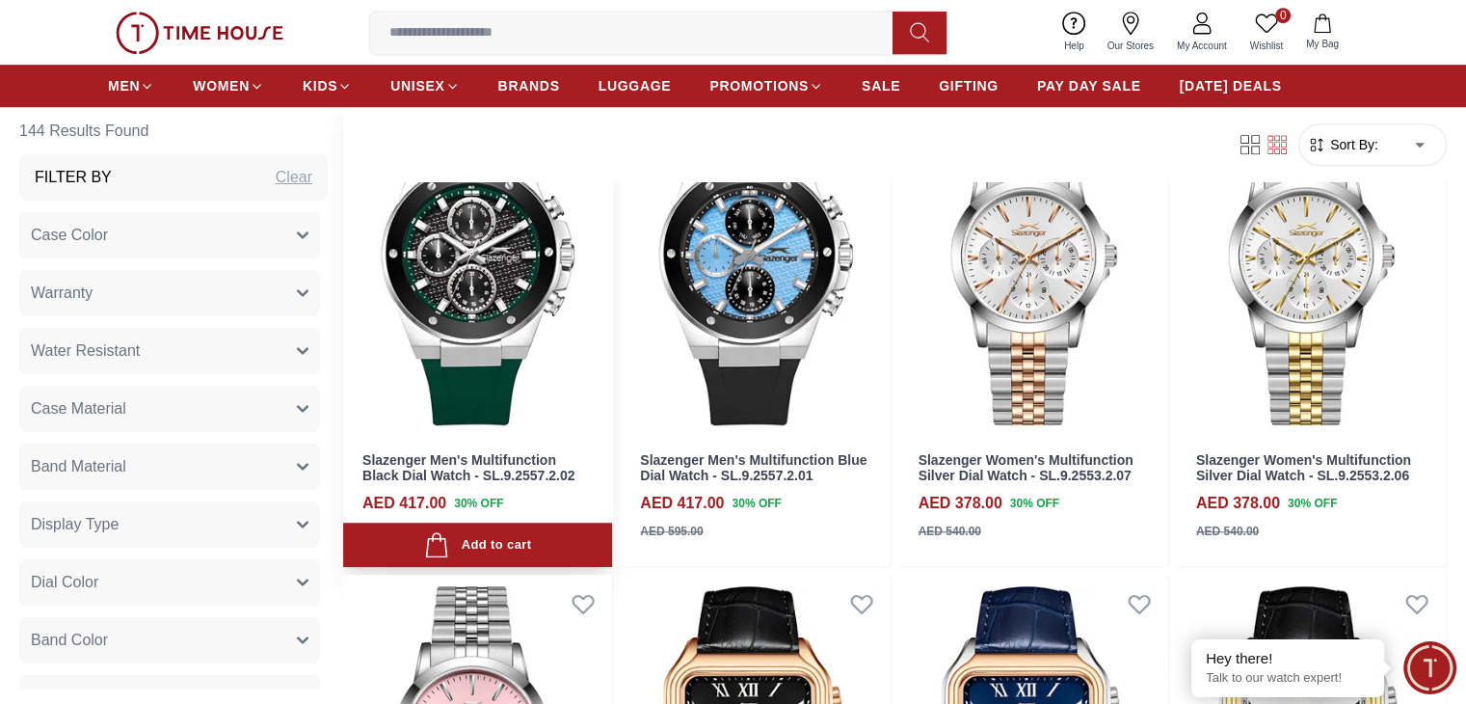
scroll to position [1548, 0]
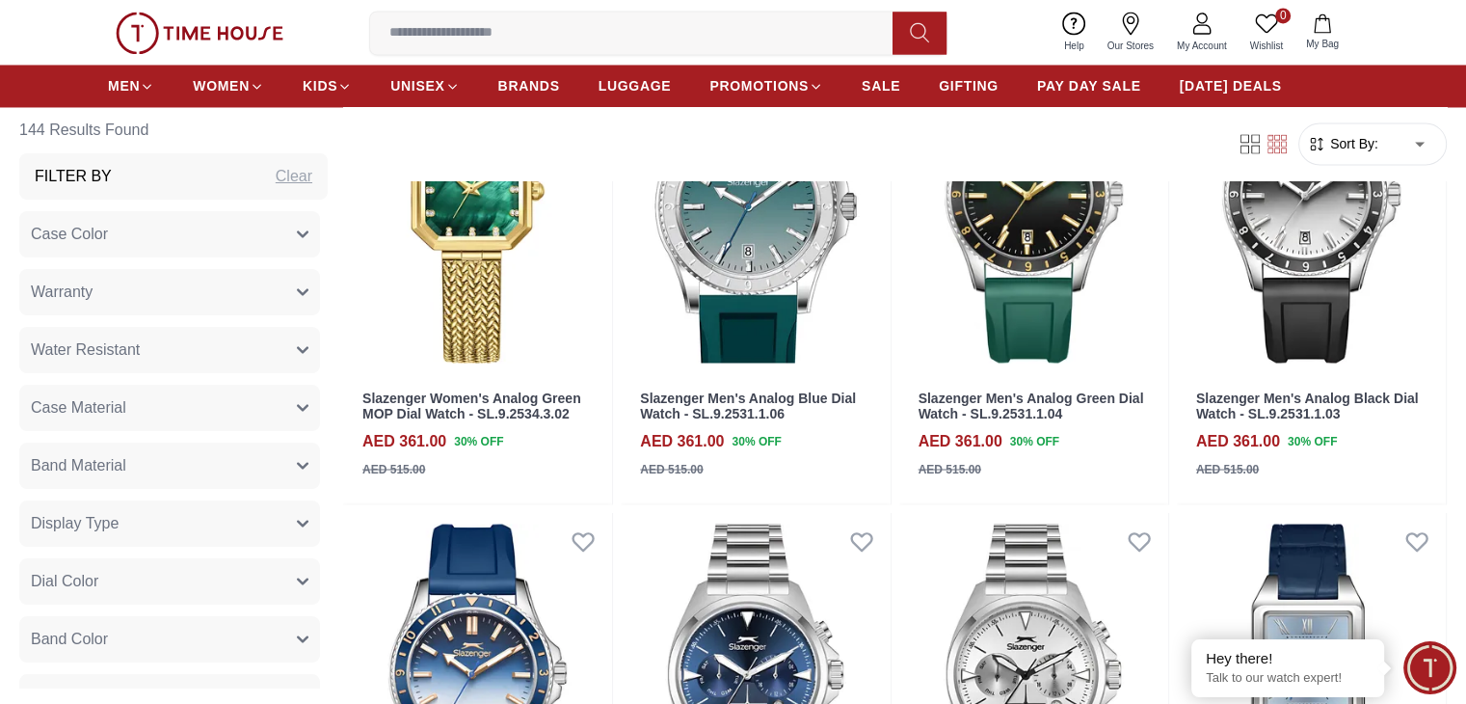
scroll to position [3326, 0]
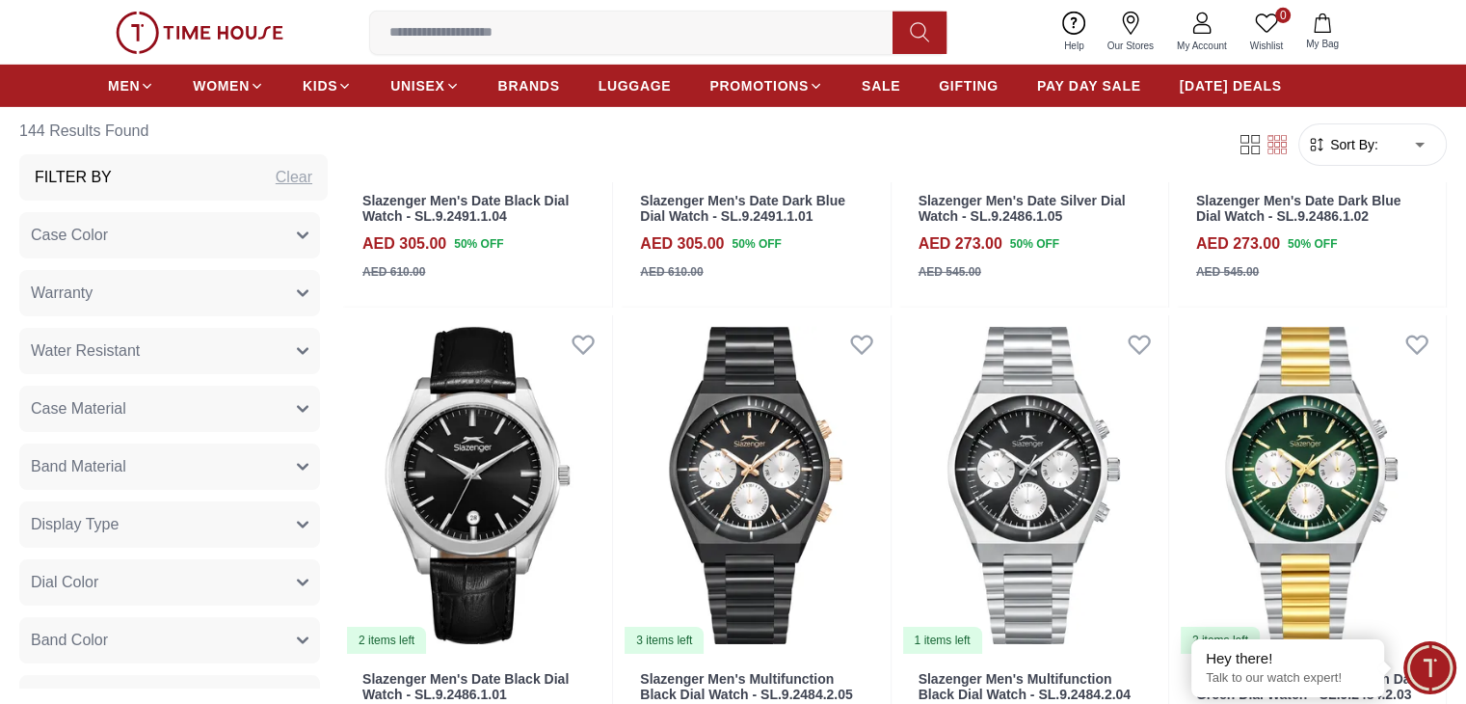
scroll to position [6627, 0]
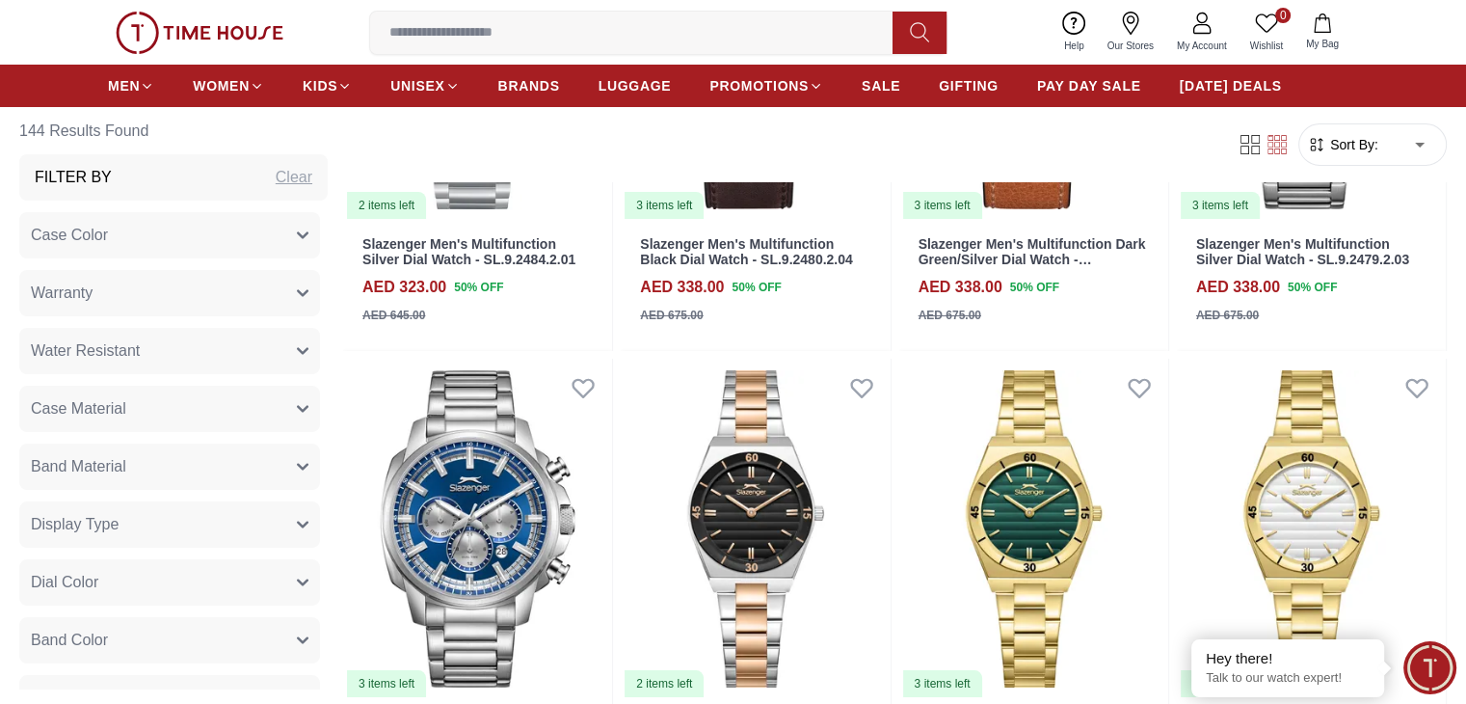
scroll to position [7304, 0]
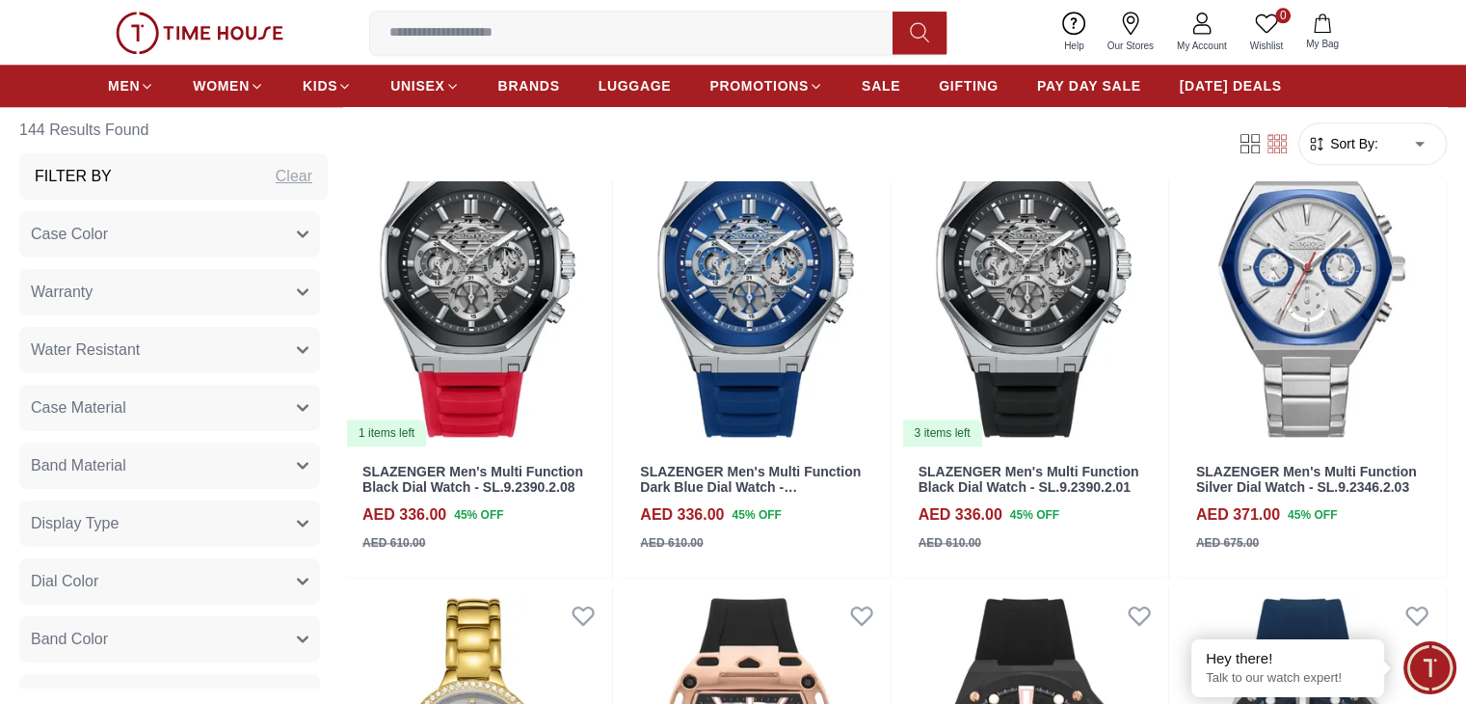
scroll to position [9466, 0]
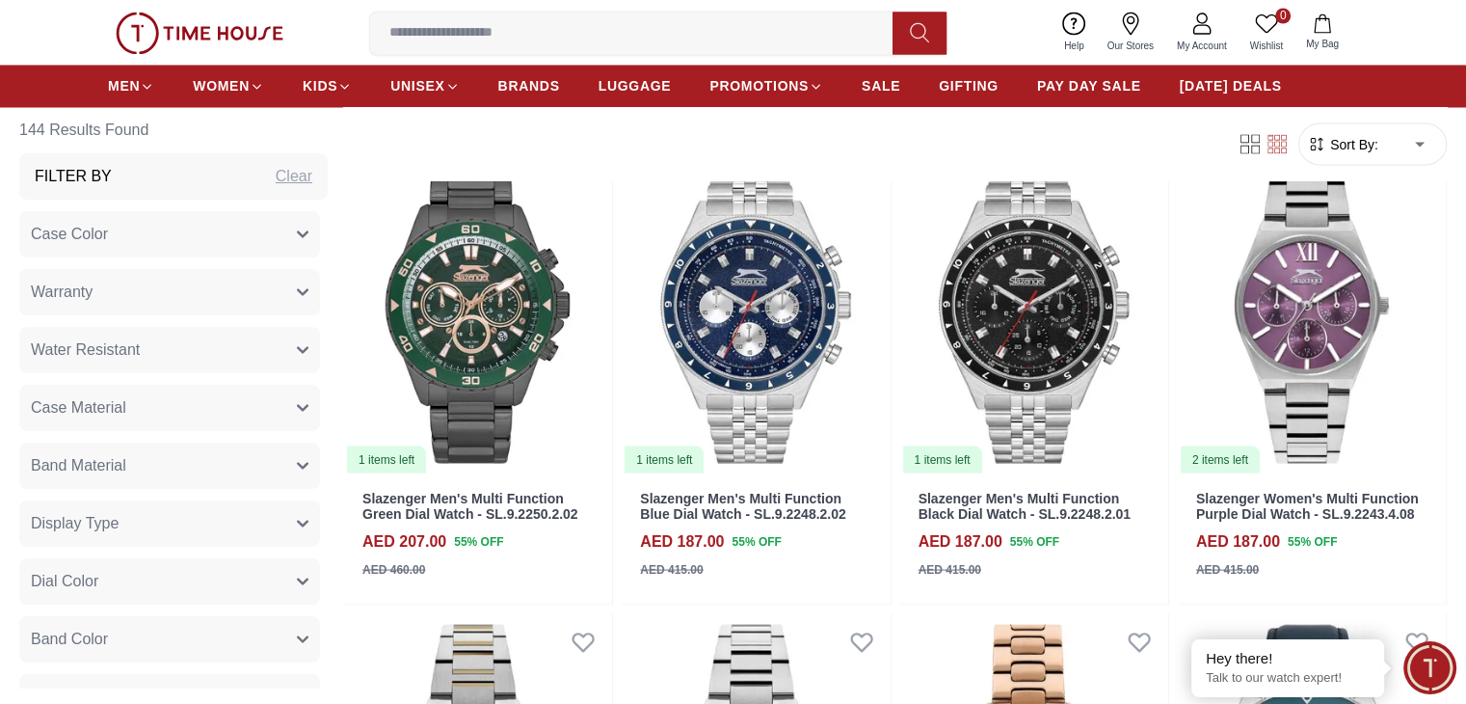
scroll to position [10875, 0]
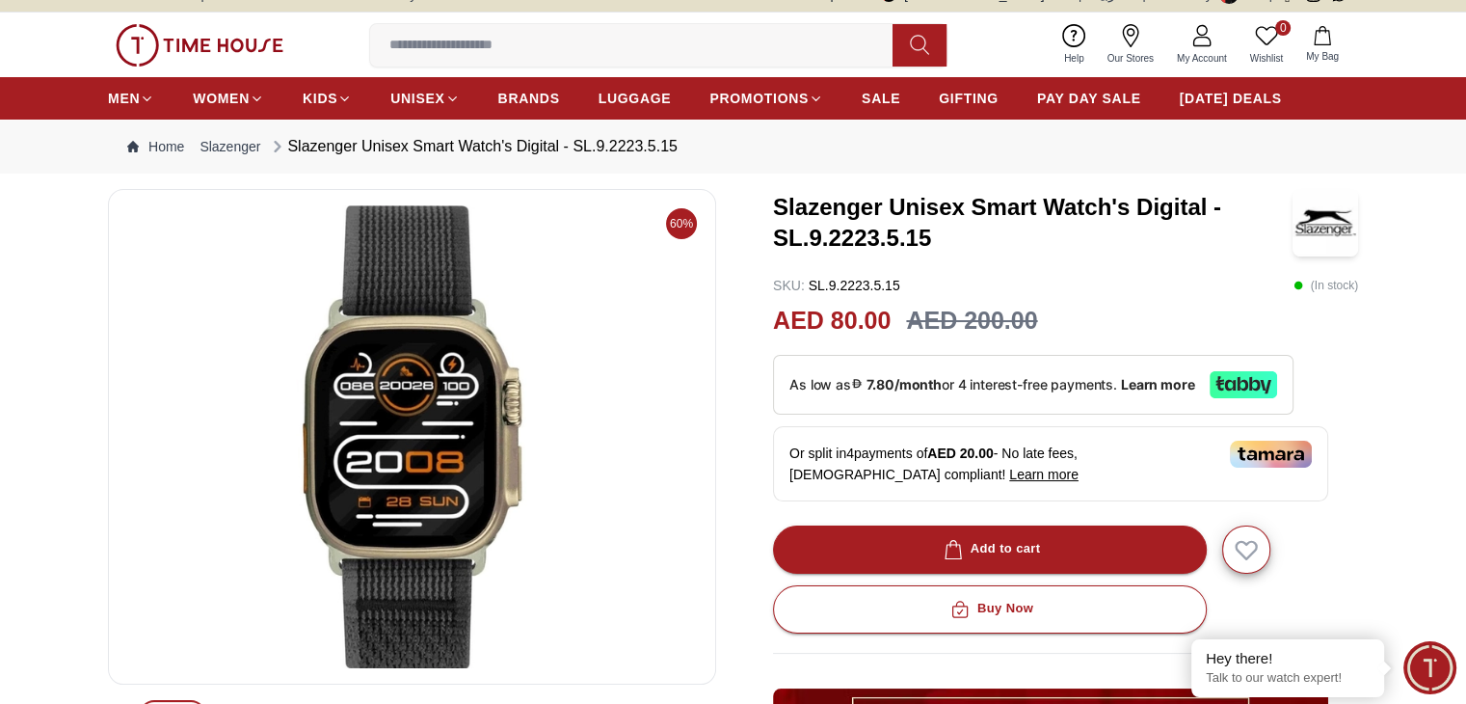
scroll to position [25, 0]
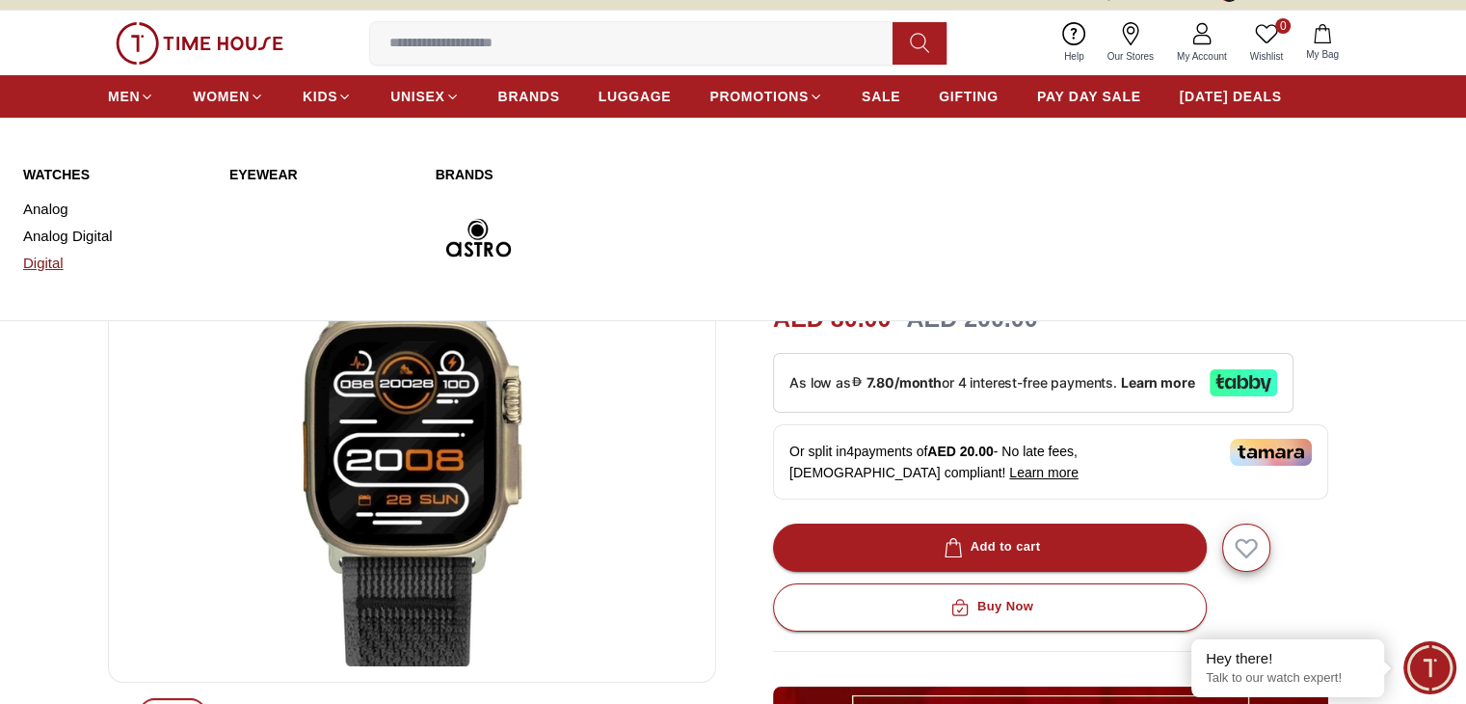
click at [50, 261] on link "Digital" at bounding box center [114, 263] width 183 height 27
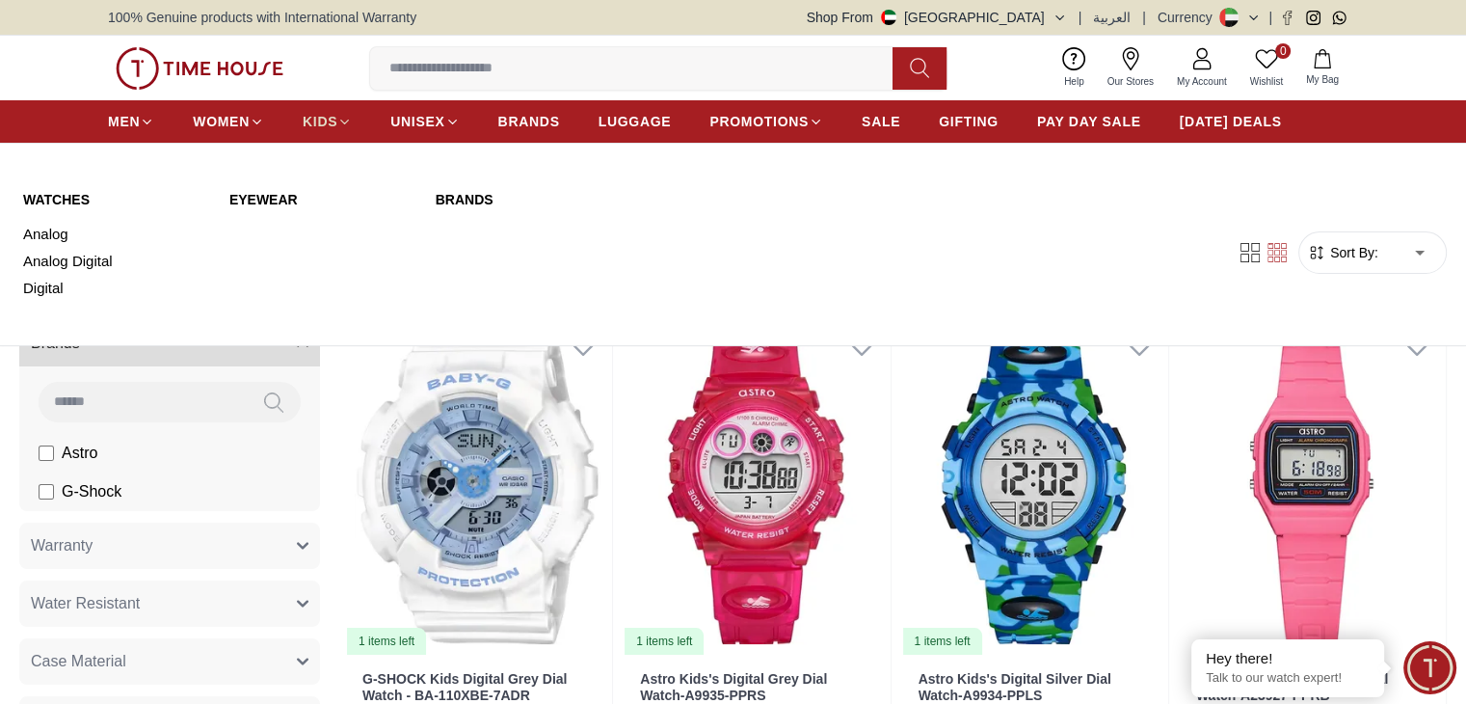
click at [319, 115] on span "KIDS" at bounding box center [320, 121] width 35 height 19
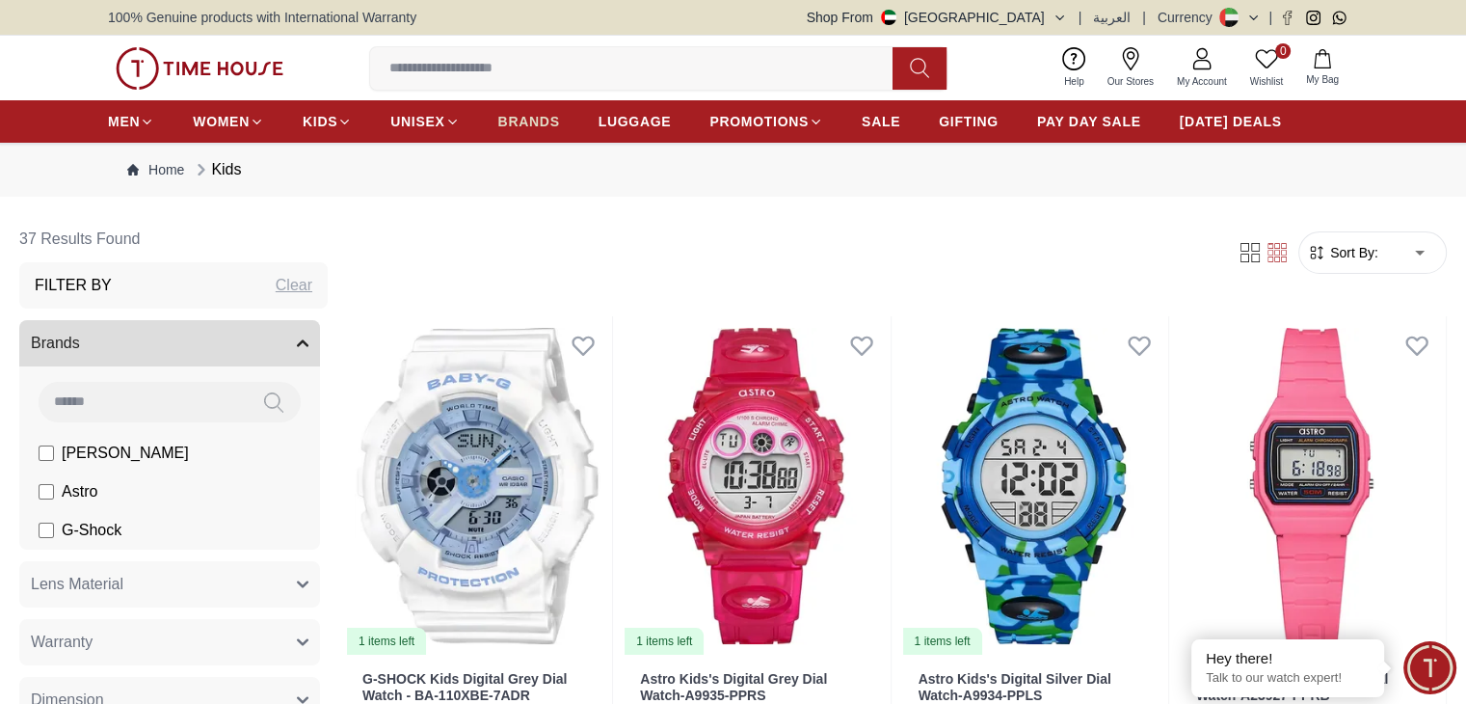
click at [529, 117] on span "BRANDS" at bounding box center [529, 121] width 62 height 19
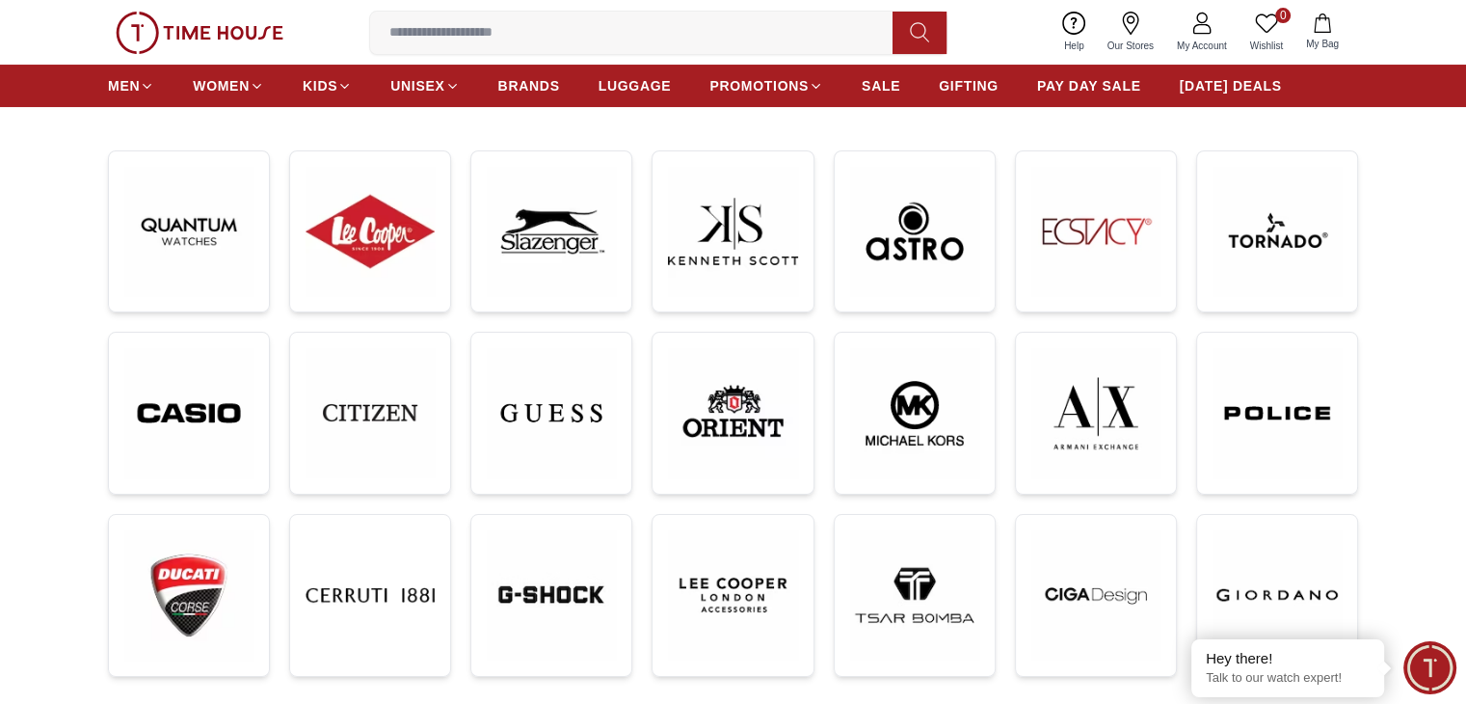
scroll to position [346, 0]
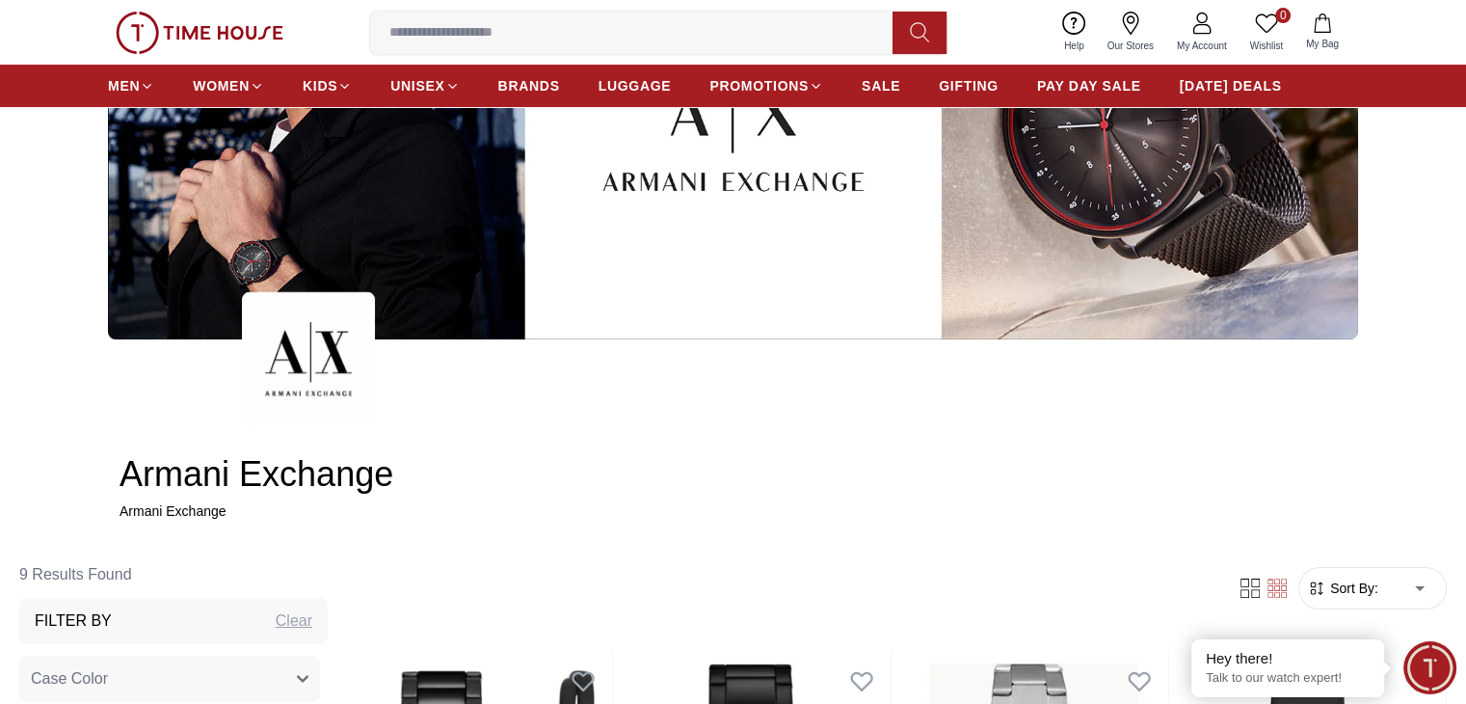
scroll to position [293, 0]
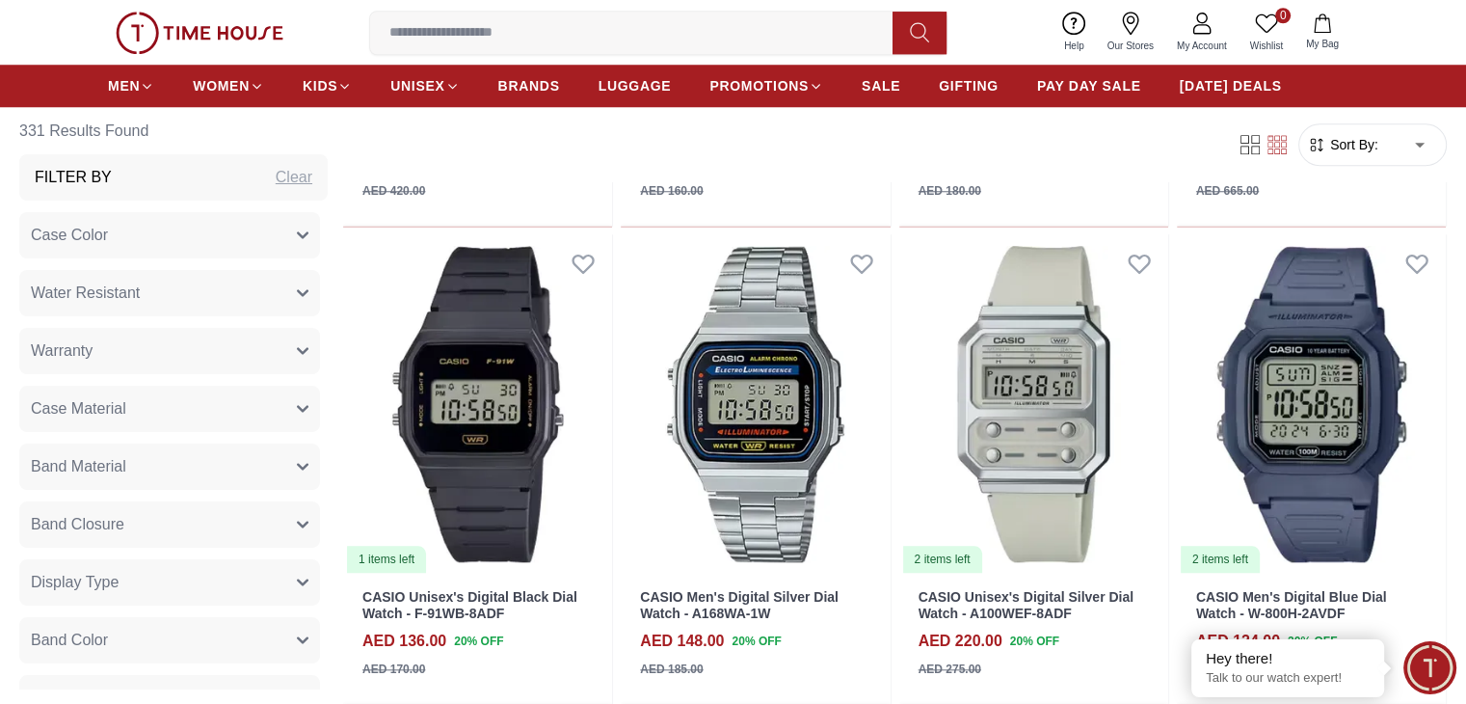
scroll to position [1741, 0]
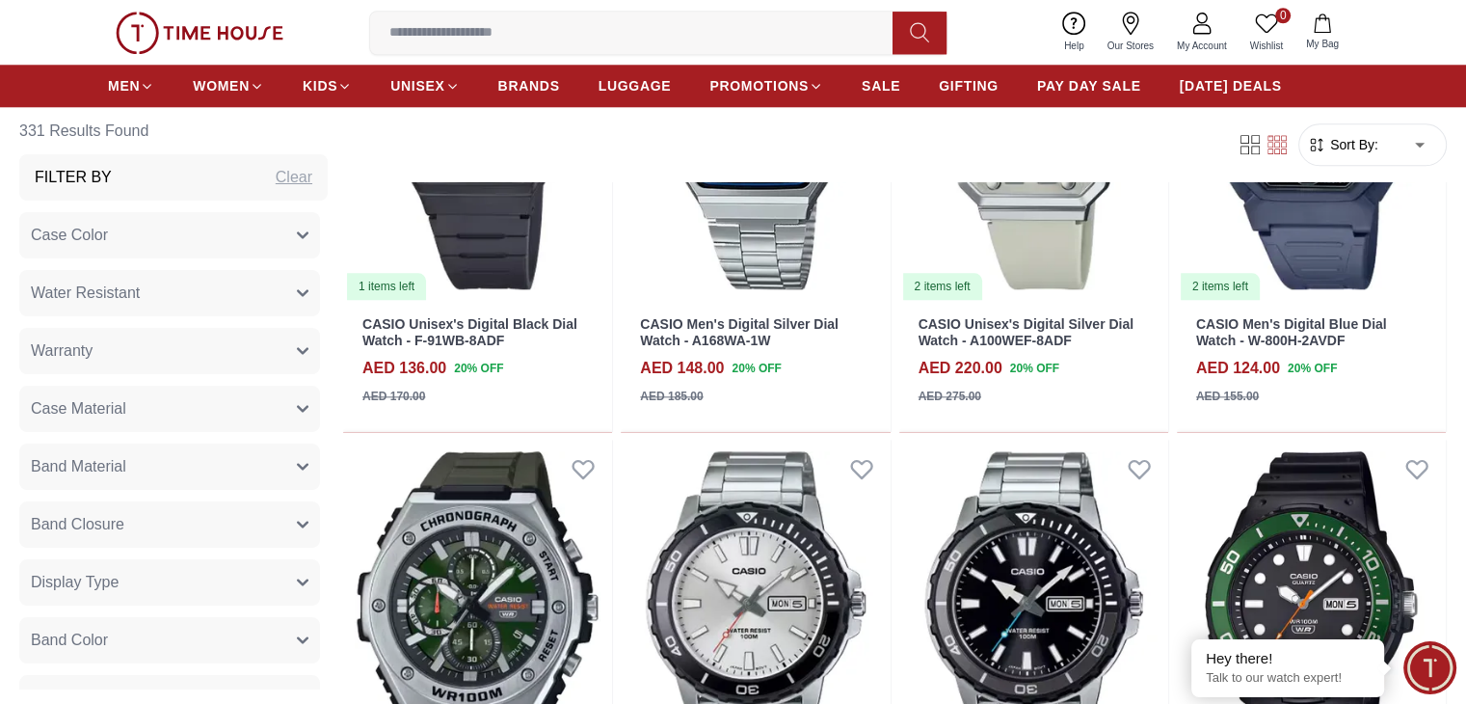
scroll to position [2251, 0]
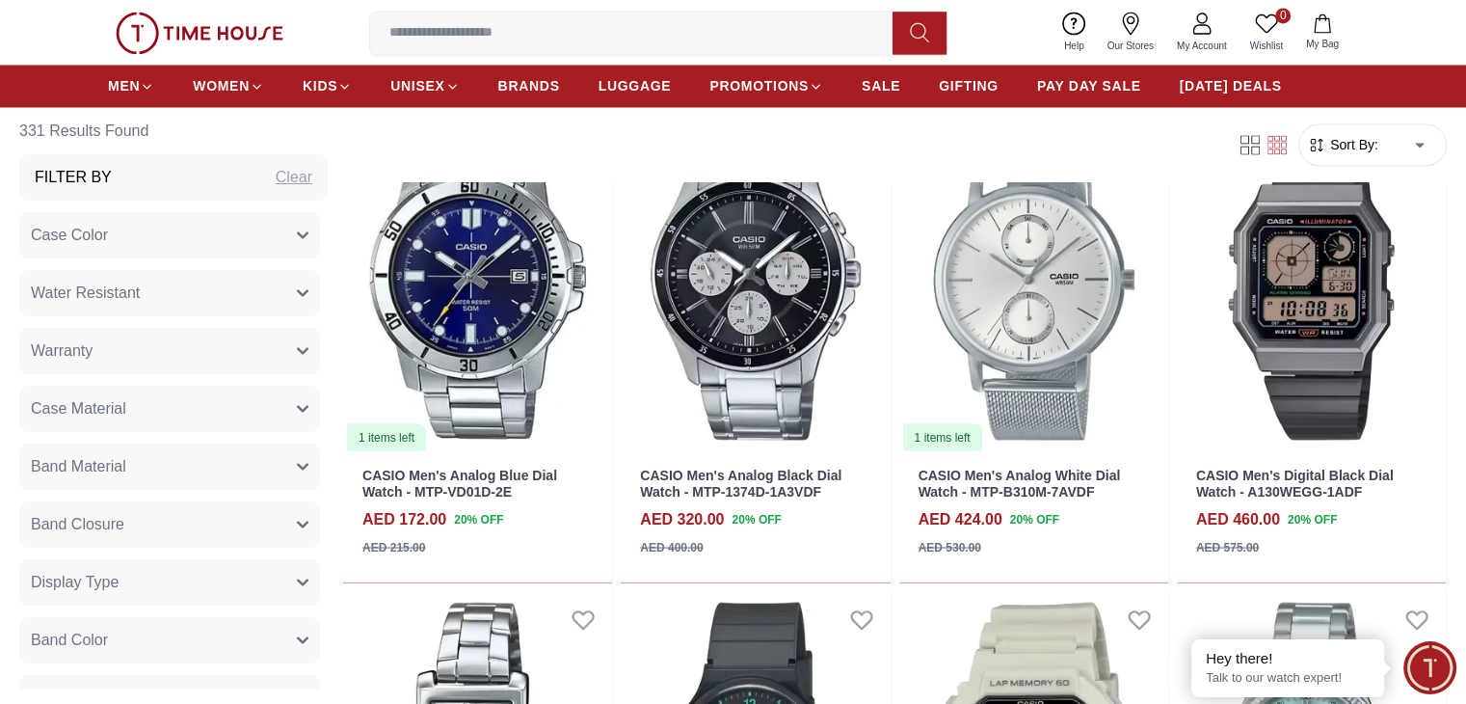
scroll to position [3422, 0]
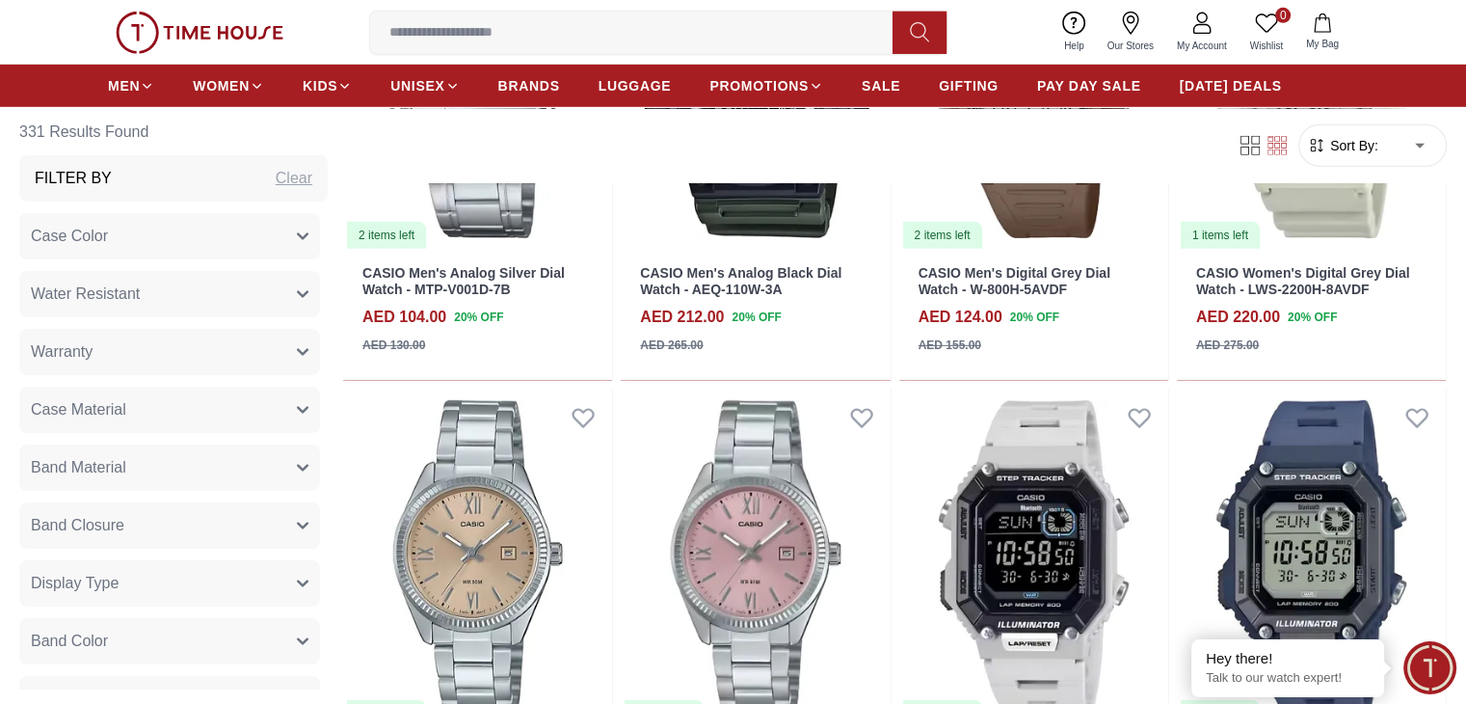
scroll to position [5882, 0]
